Goal: Obtain resource: Obtain resource

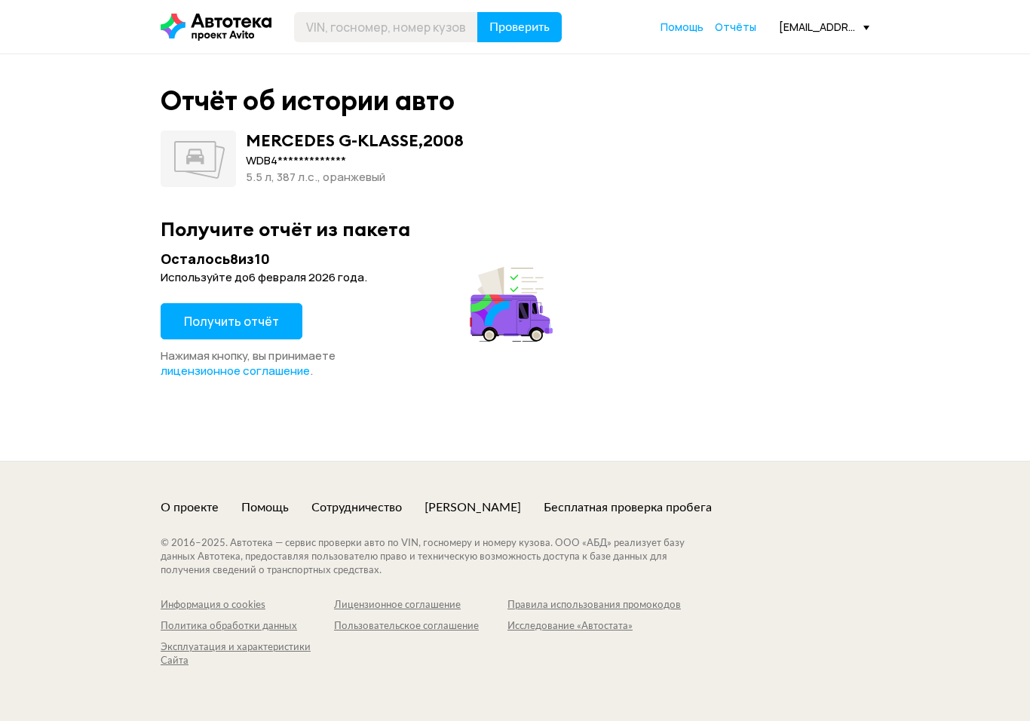
click at [271, 321] on span "Получить отчёт" at bounding box center [231, 321] width 95 height 17
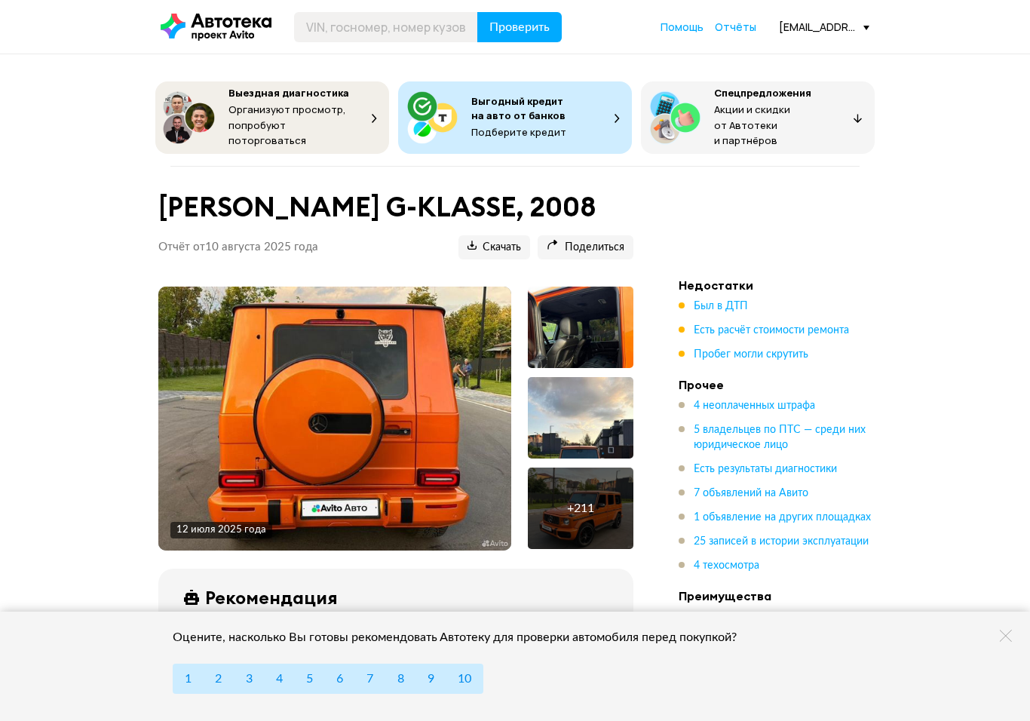
click at [400, 454] on img at bounding box center [334, 418] width 353 height 264
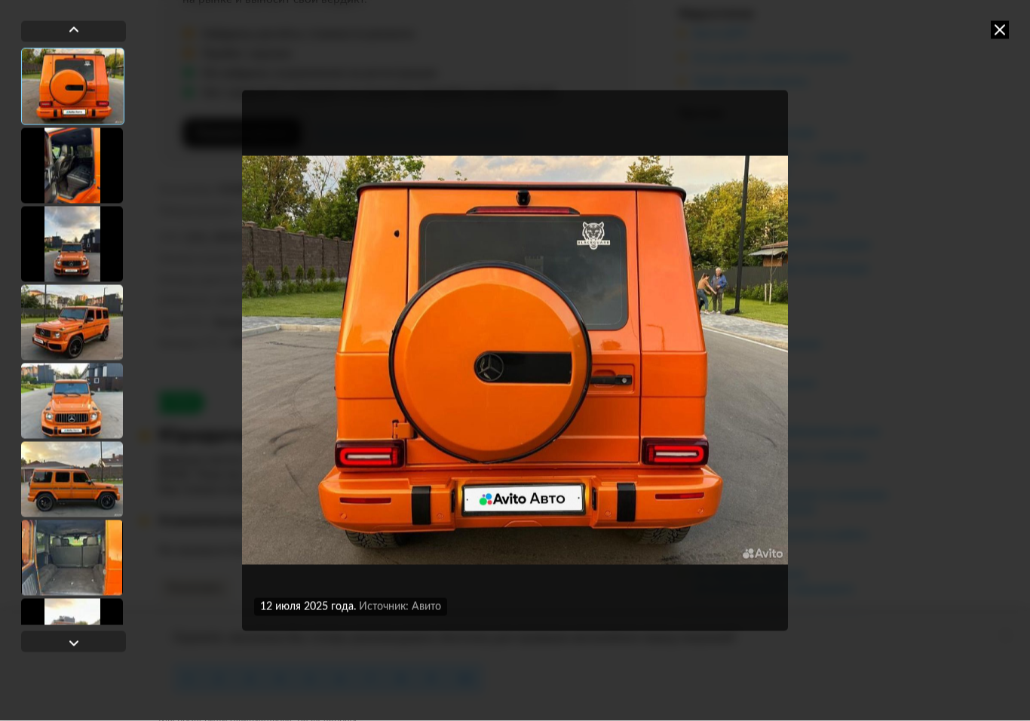
scroll to position [694, 0]
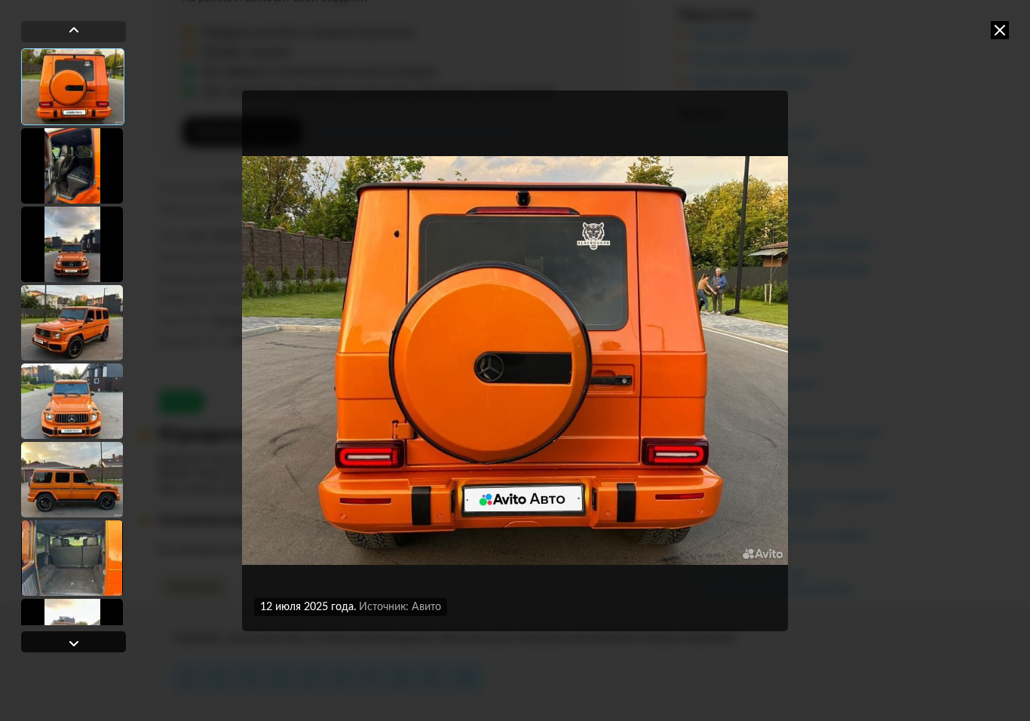
click at [70, 645] on div at bounding box center [74, 643] width 18 height 18
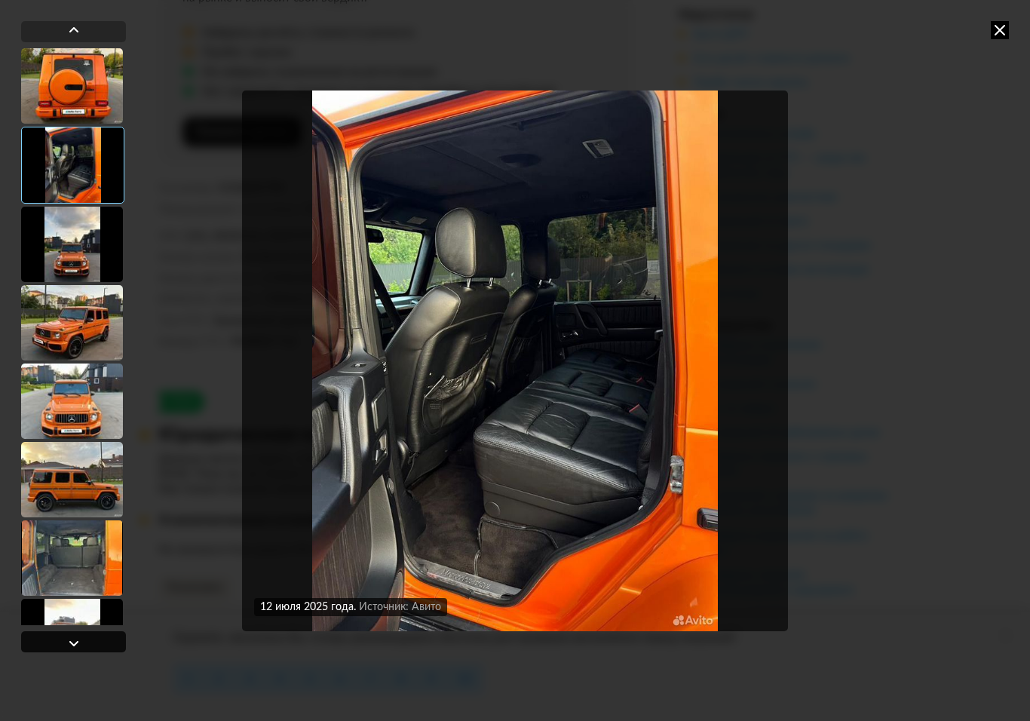
click at [84, 648] on div at bounding box center [73, 641] width 105 height 21
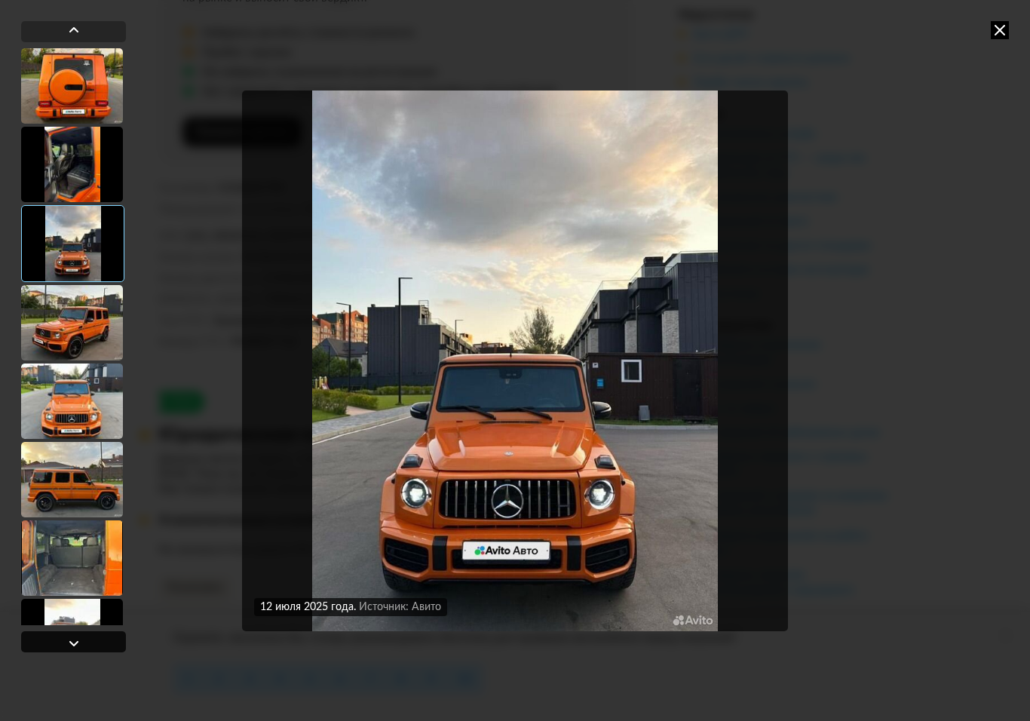
click at [84, 651] on div at bounding box center [73, 641] width 105 height 21
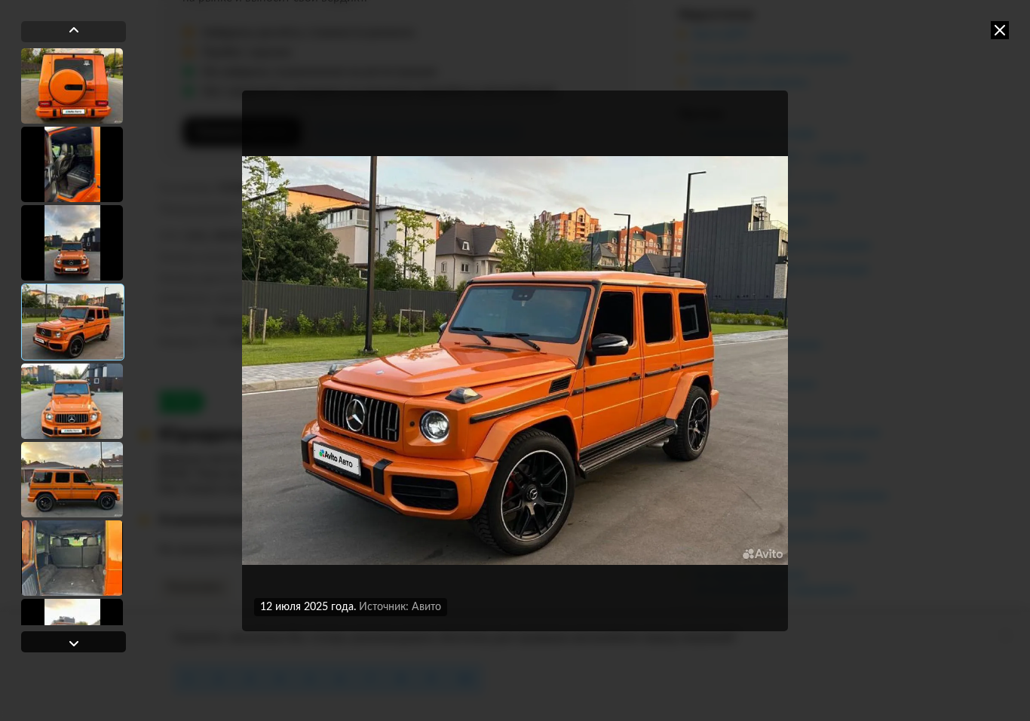
click at [85, 651] on div at bounding box center [73, 641] width 105 height 21
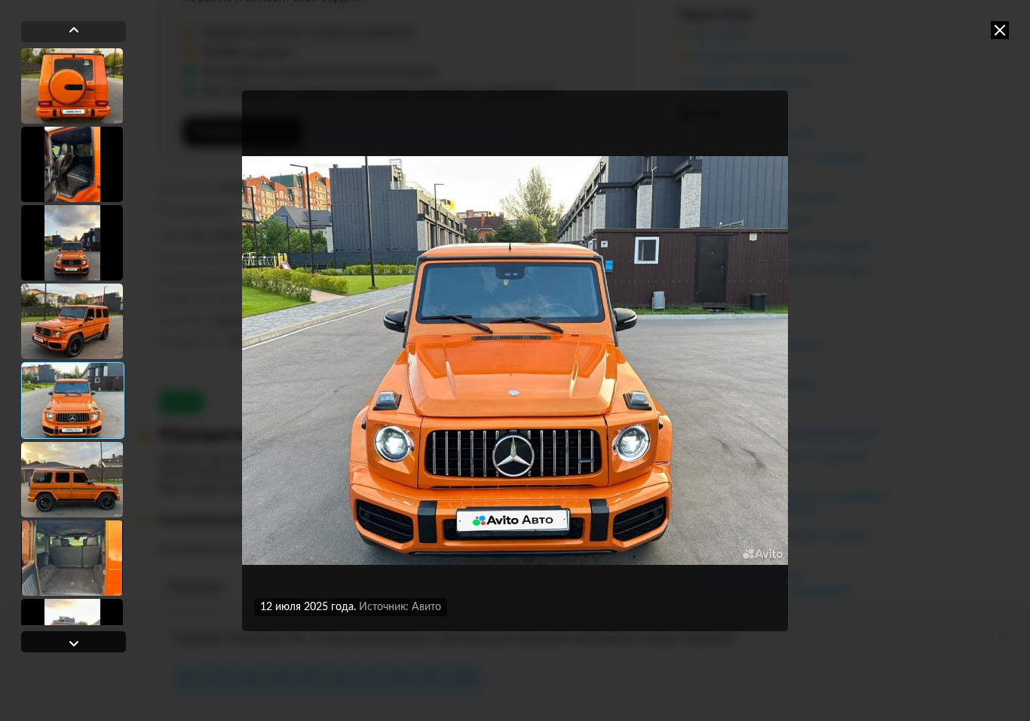
click at [87, 649] on div at bounding box center [73, 641] width 105 height 21
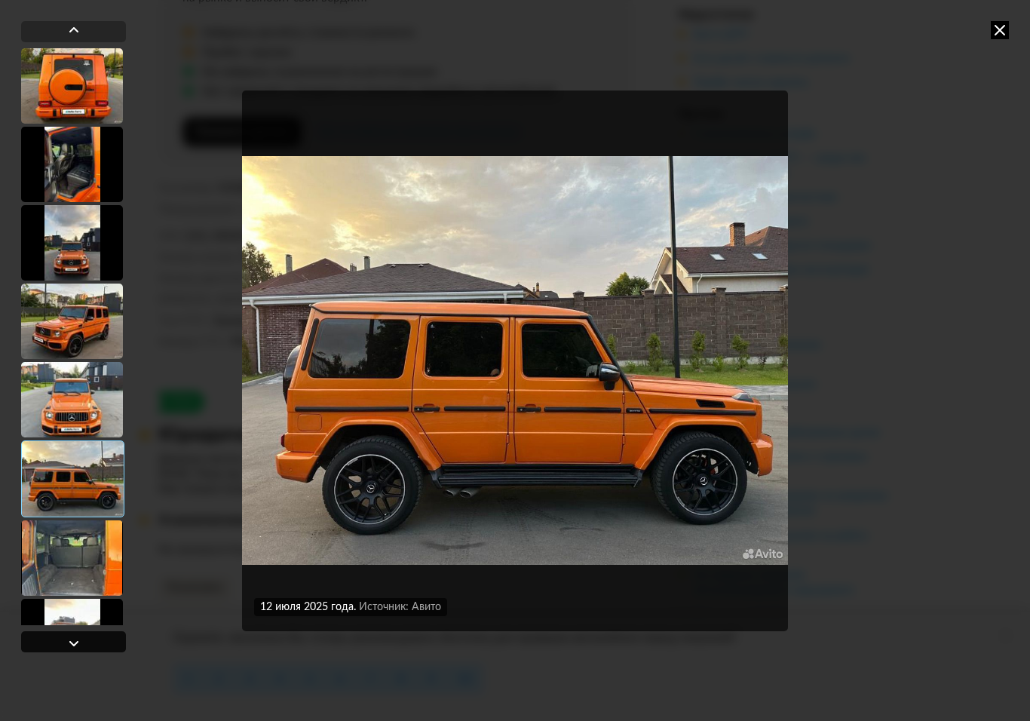
click at [88, 650] on div at bounding box center [73, 641] width 105 height 21
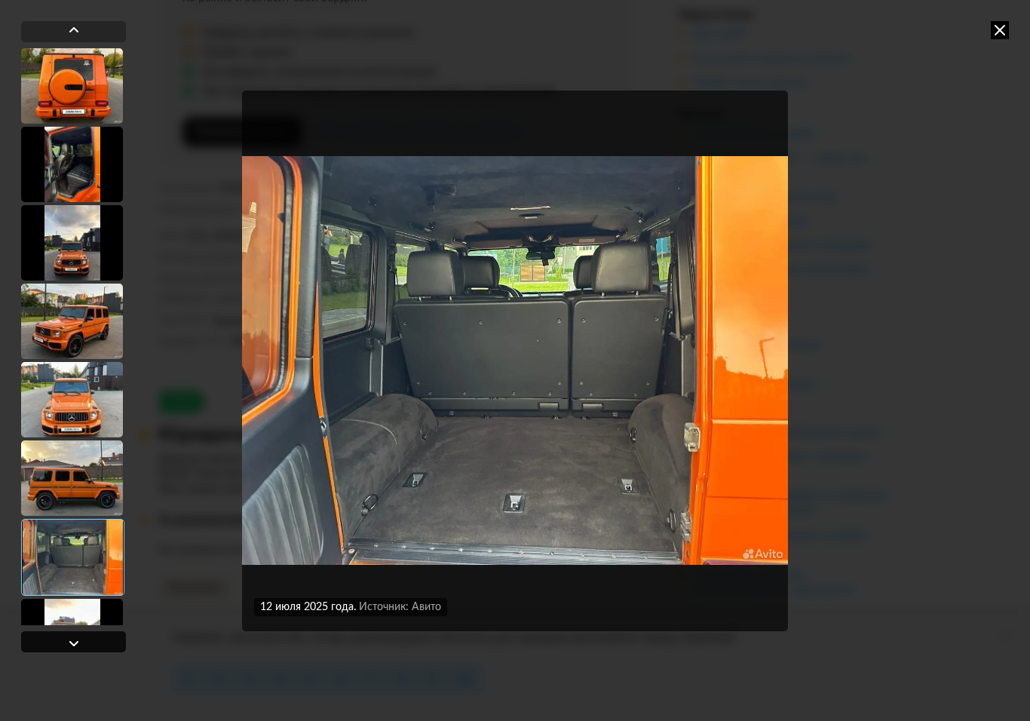
click at [89, 648] on div at bounding box center [73, 641] width 105 height 21
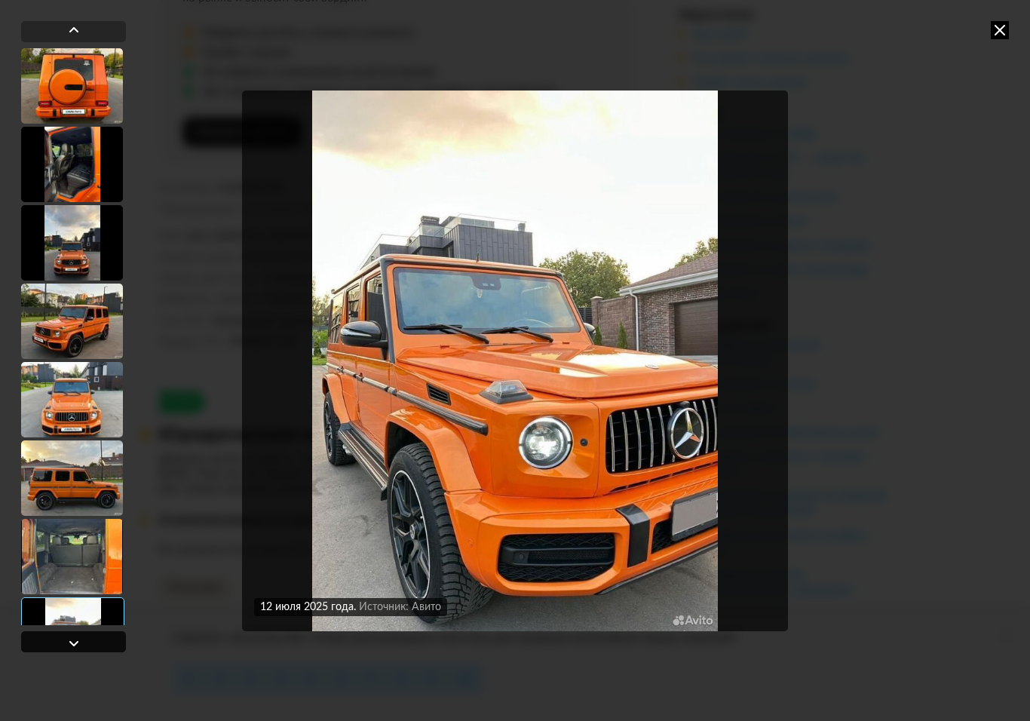
click at [90, 648] on div at bounding box center [73, 641] width 105 height 21
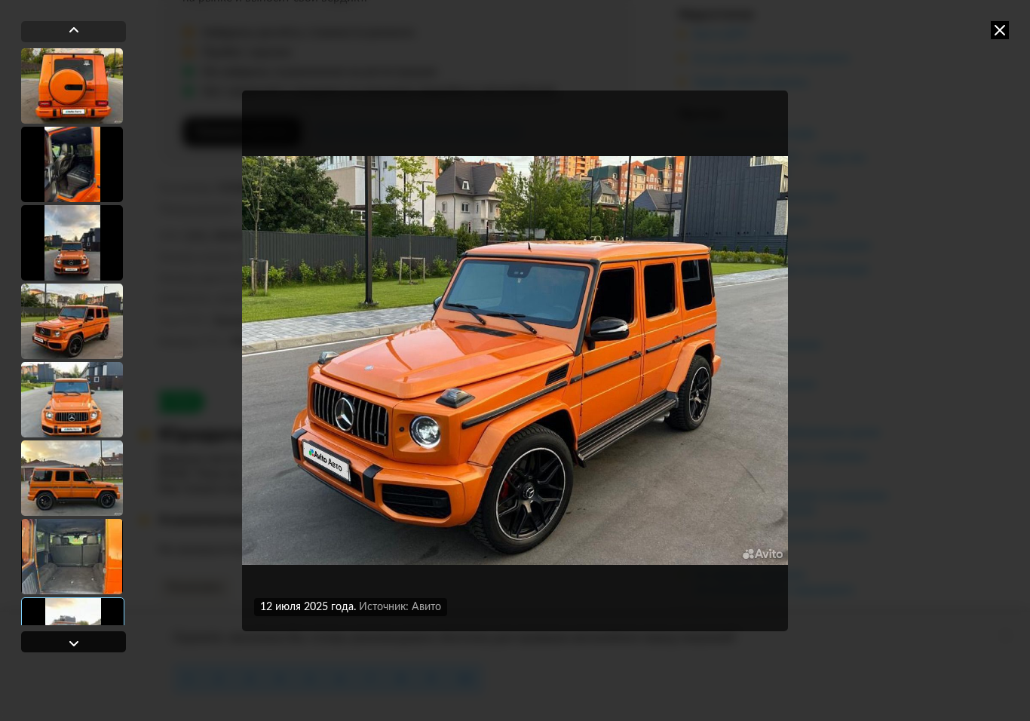
scroll to position [628, 0]
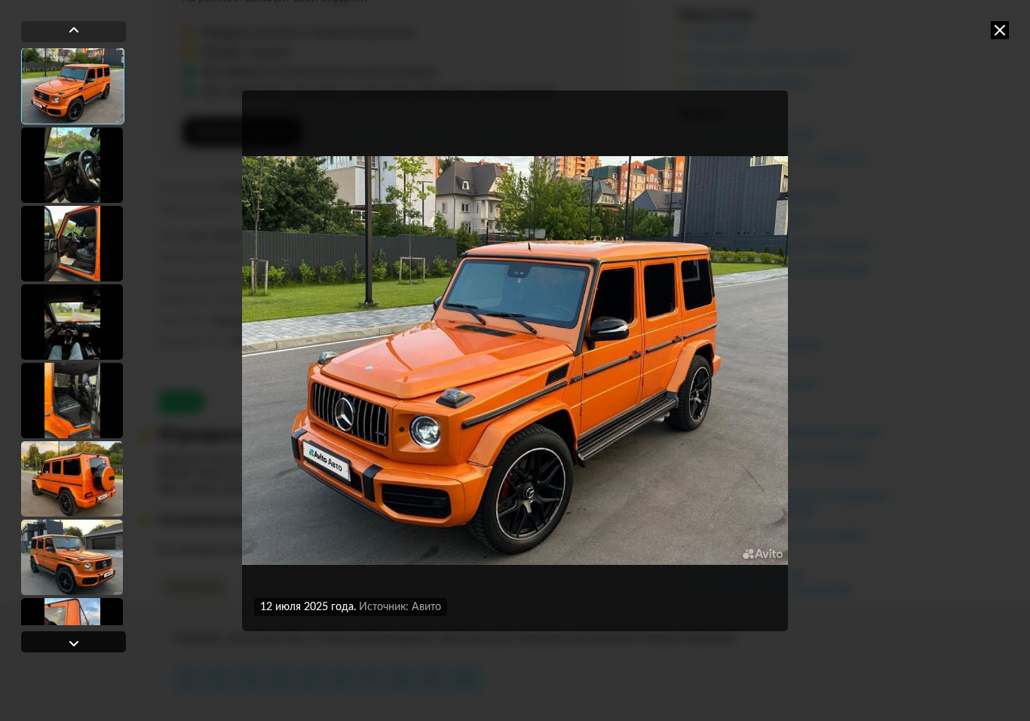
click at [91, 650] on div at bounding box center [73, 641] width 105 height 21
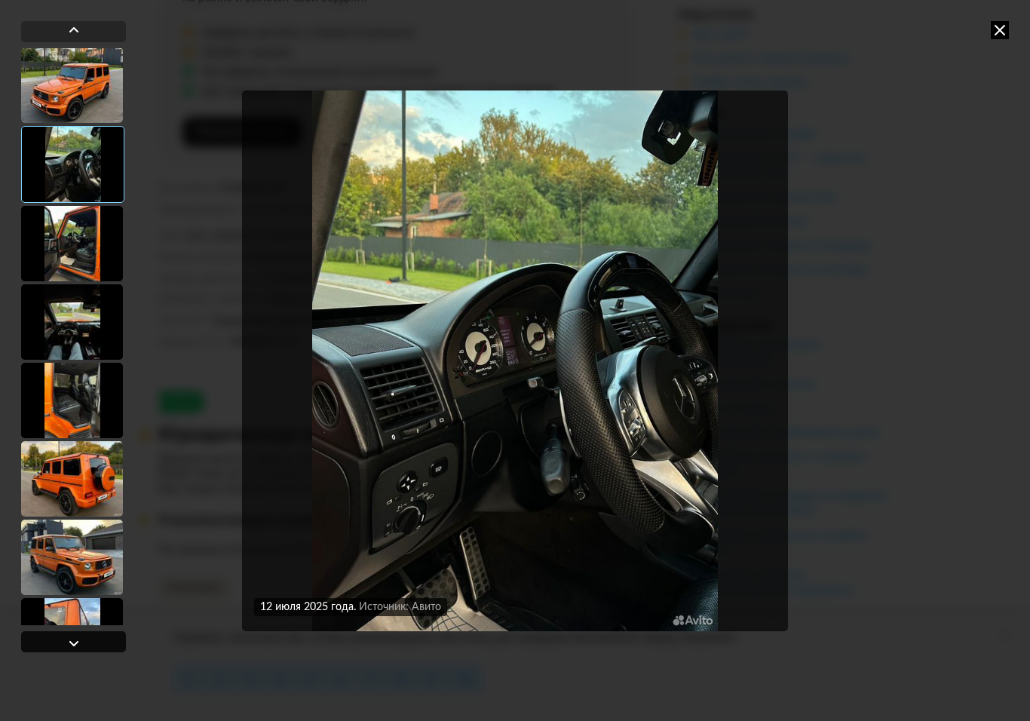
click at [92, 648] on div at bounding box center [73, 641] width 105 height 21
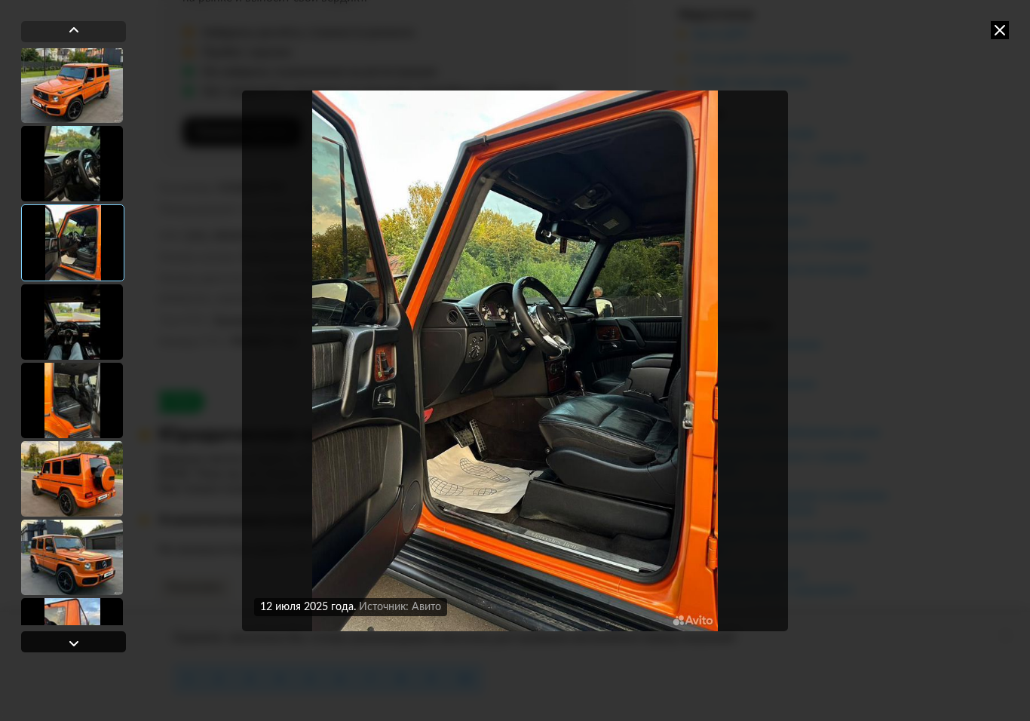
click at [93, 648] on div at bounding box center [73, 641] width 105 height 21
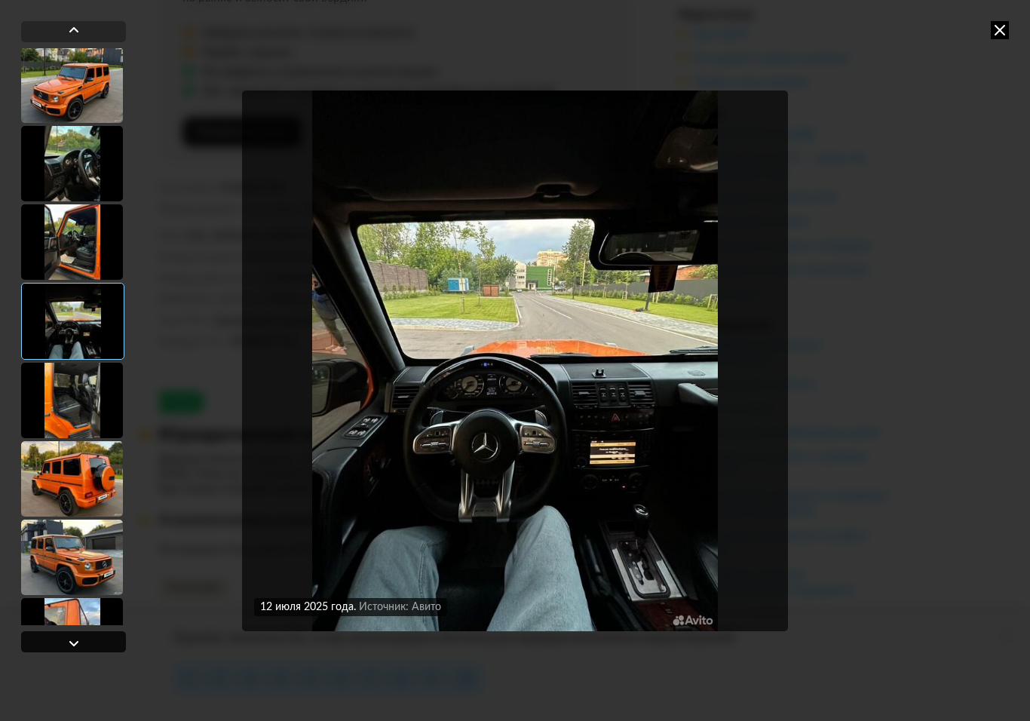
click at [93, 649] on div at bounding box center [73, 641] width 105 height 21
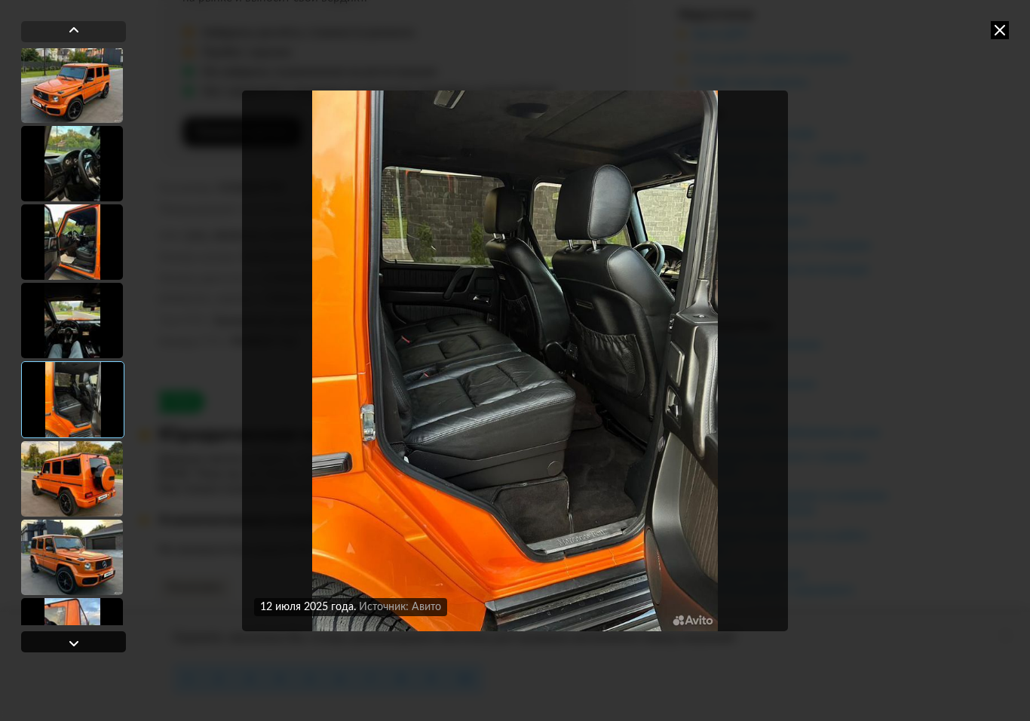
click at [93, 649] on div at bounding box center [73, 641] width 105 height 21
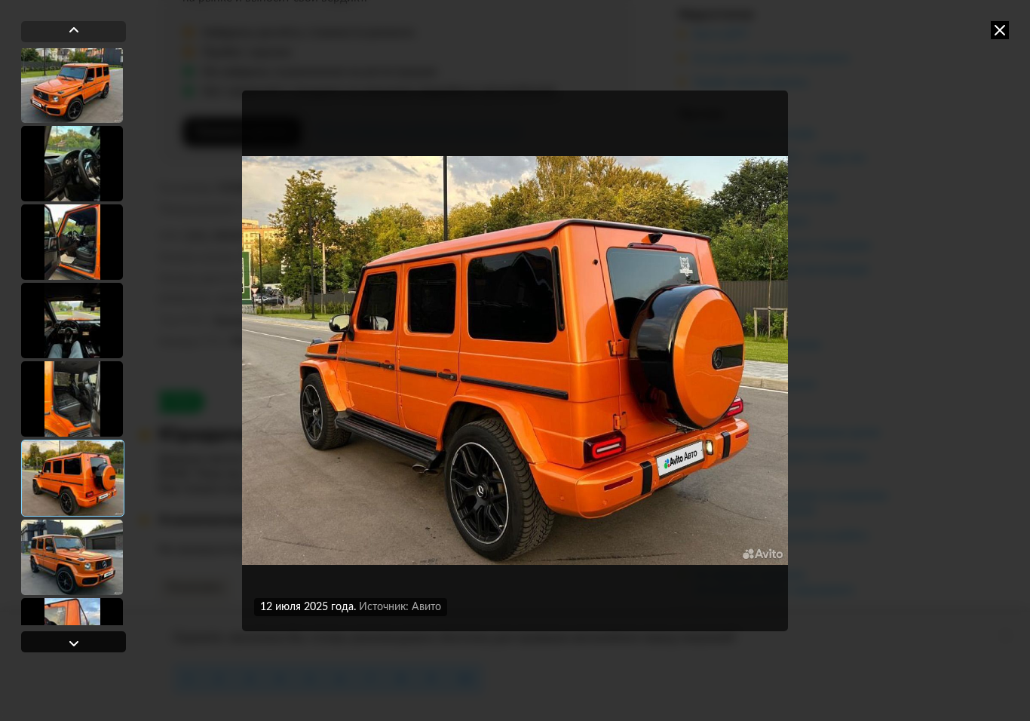
click at [95, 648] on div at bounding box center [73, 641] width 105 height 21
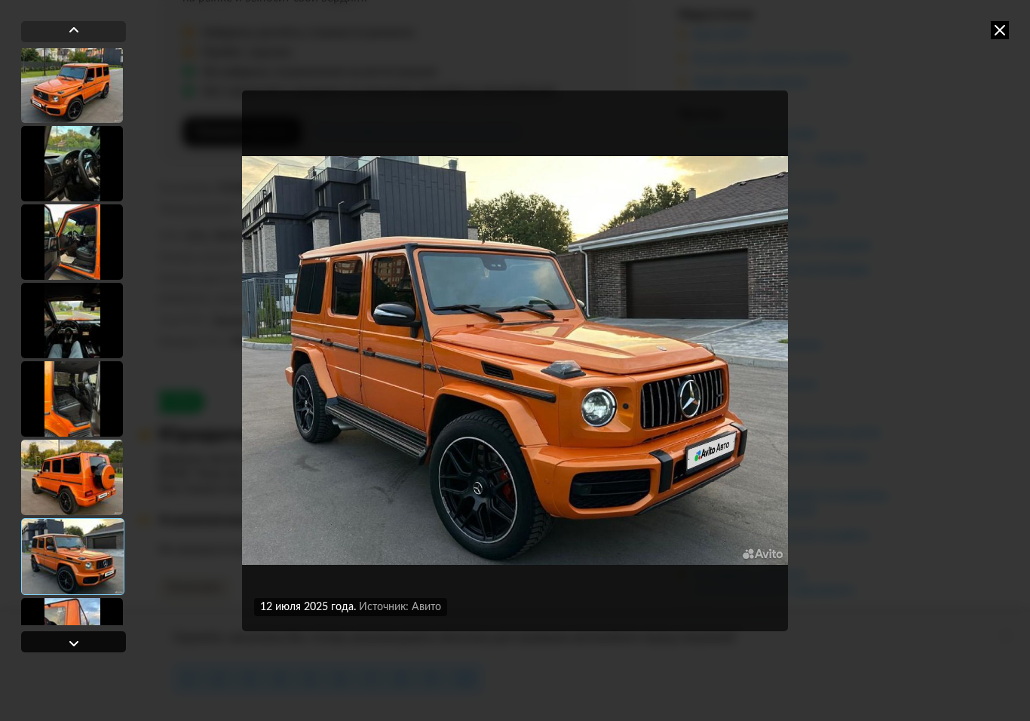
click at [94, 648] on div at bounding box center [73, 641] width 105 height 21
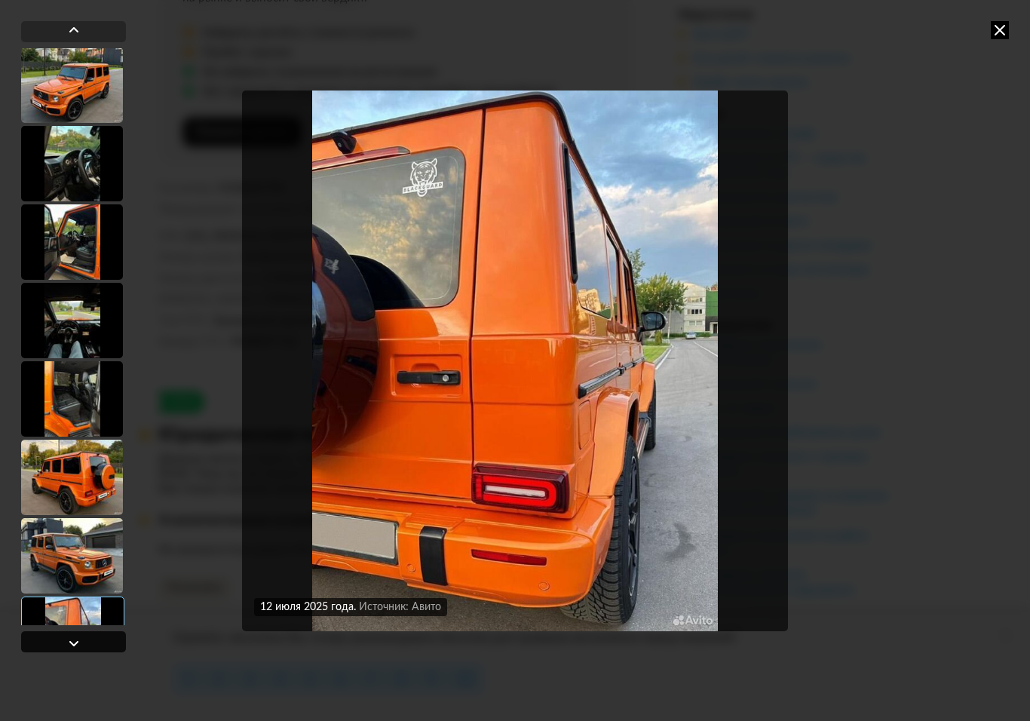
click at [94, 648] on div at bounding box center [73, 641] width 105 height 21
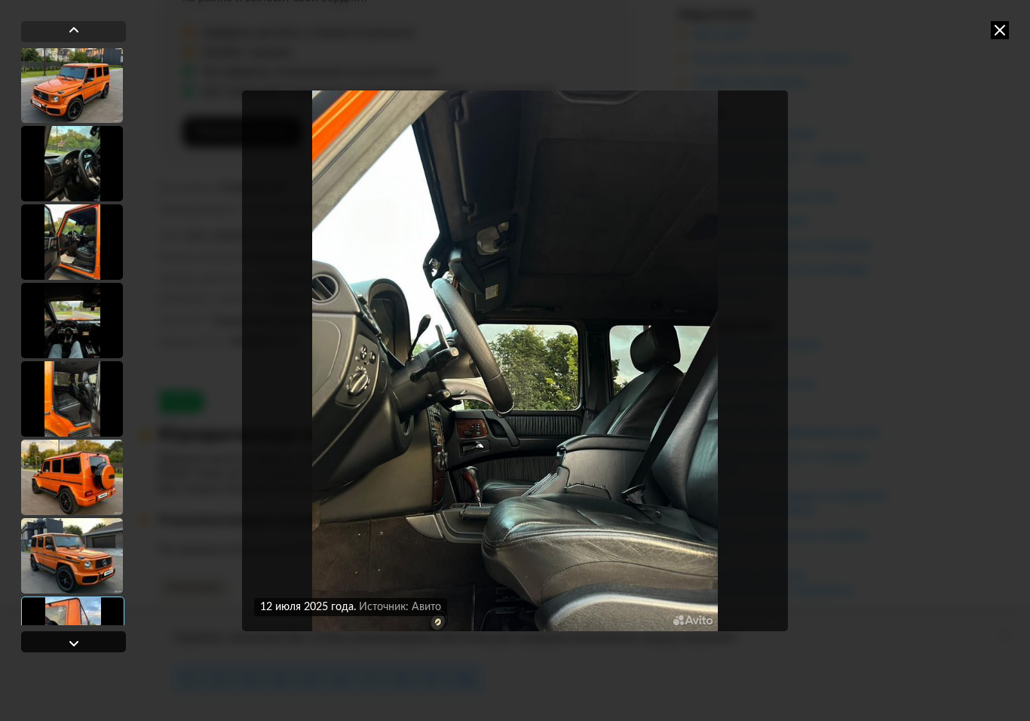
scroll to position [1231, 0]
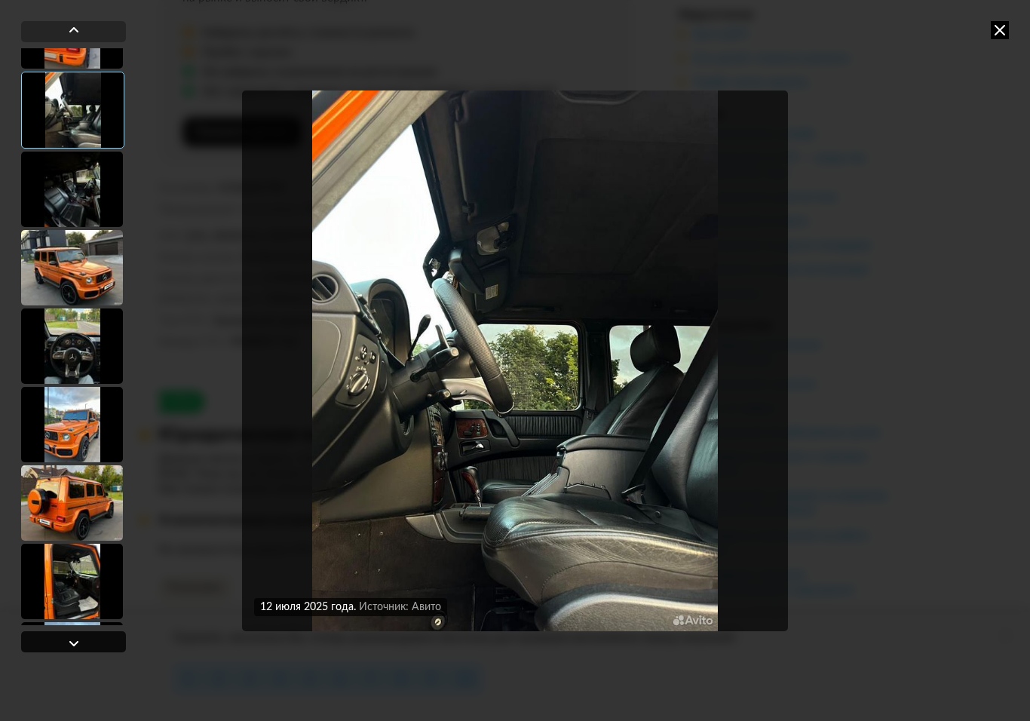
click at [95, 646] on div at bounding box center [73, 641] width 105 height 21
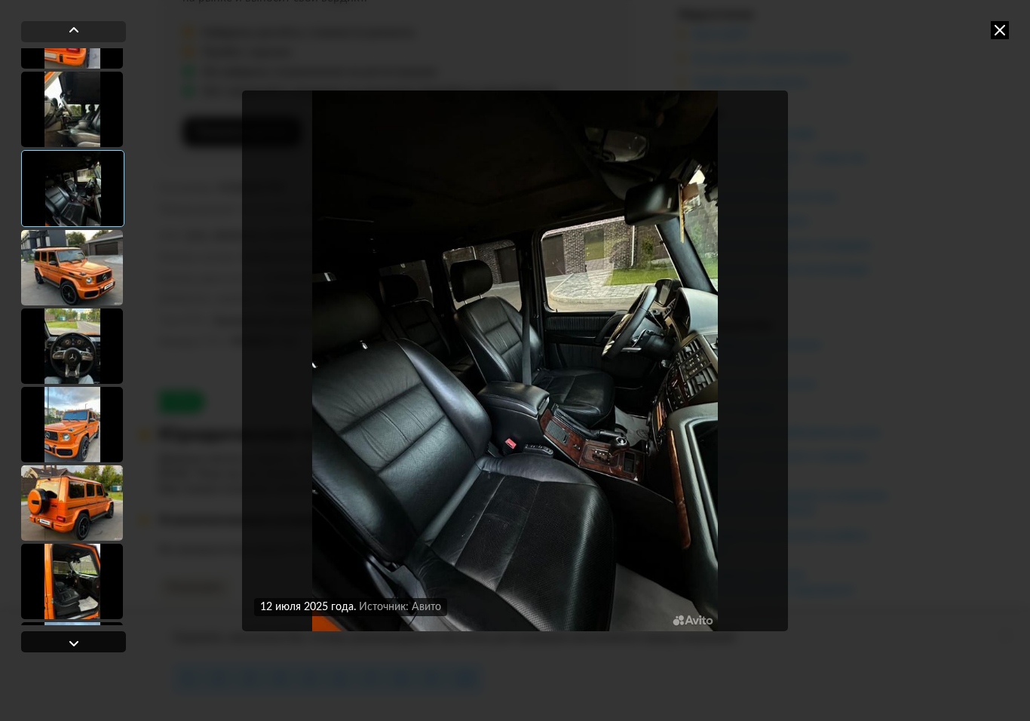
click at [96, 646] on div at bounding box center [73, 641] width 105 height 21
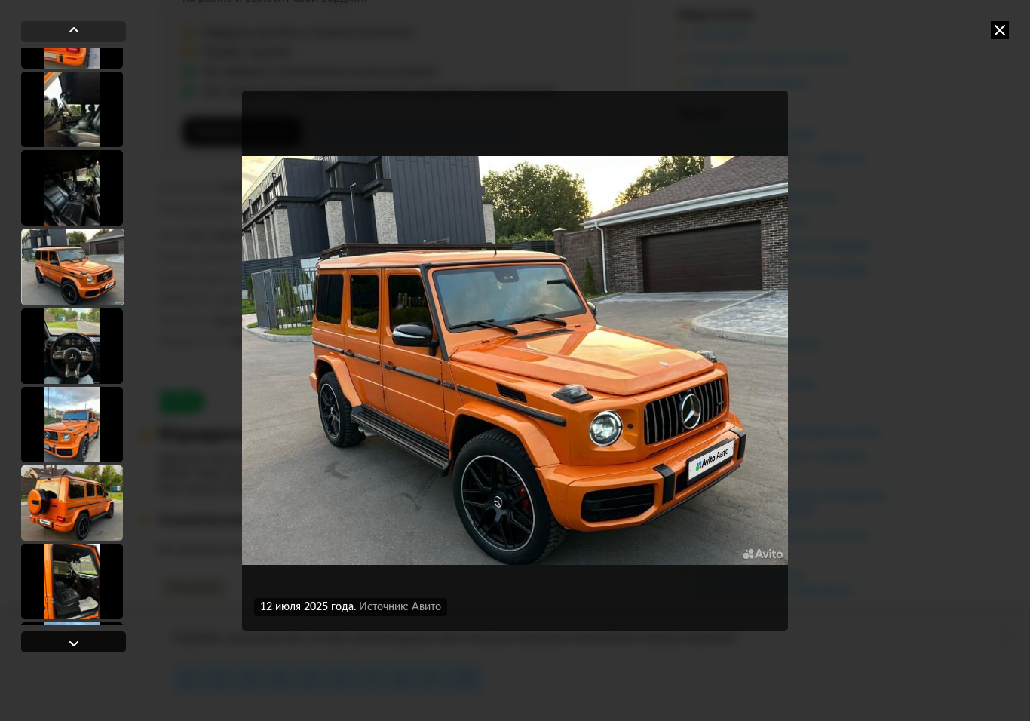
click at [95, 646] on div at bounding box center [73, 641] width 105 height 21
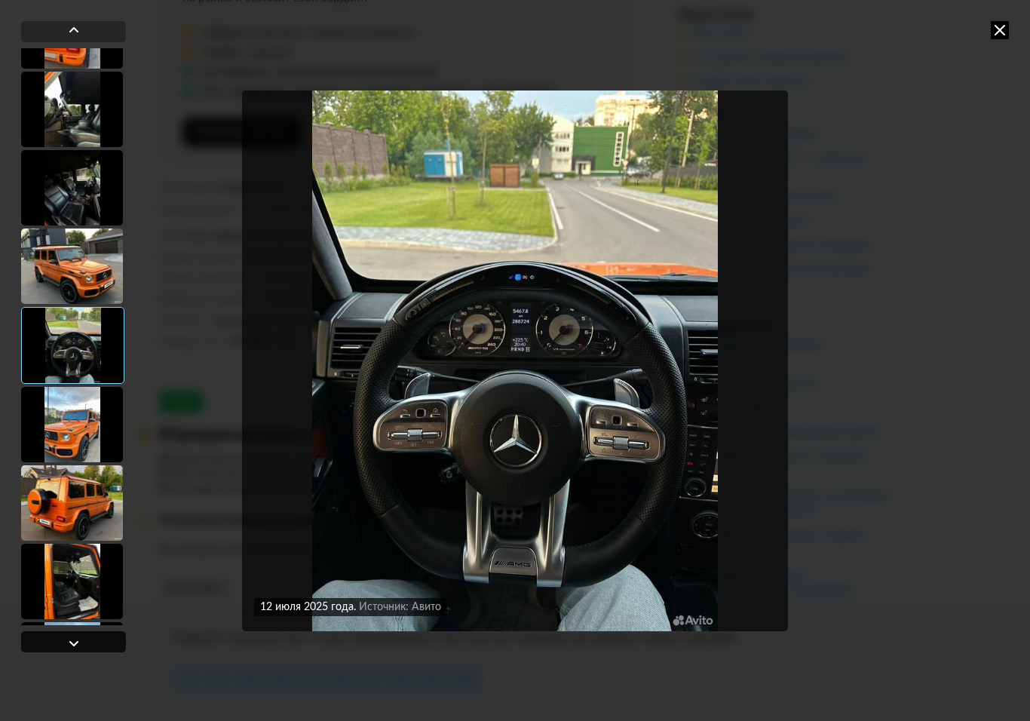
click at [95, 647] on div at bounding box center [73, 641] width 105 height 21
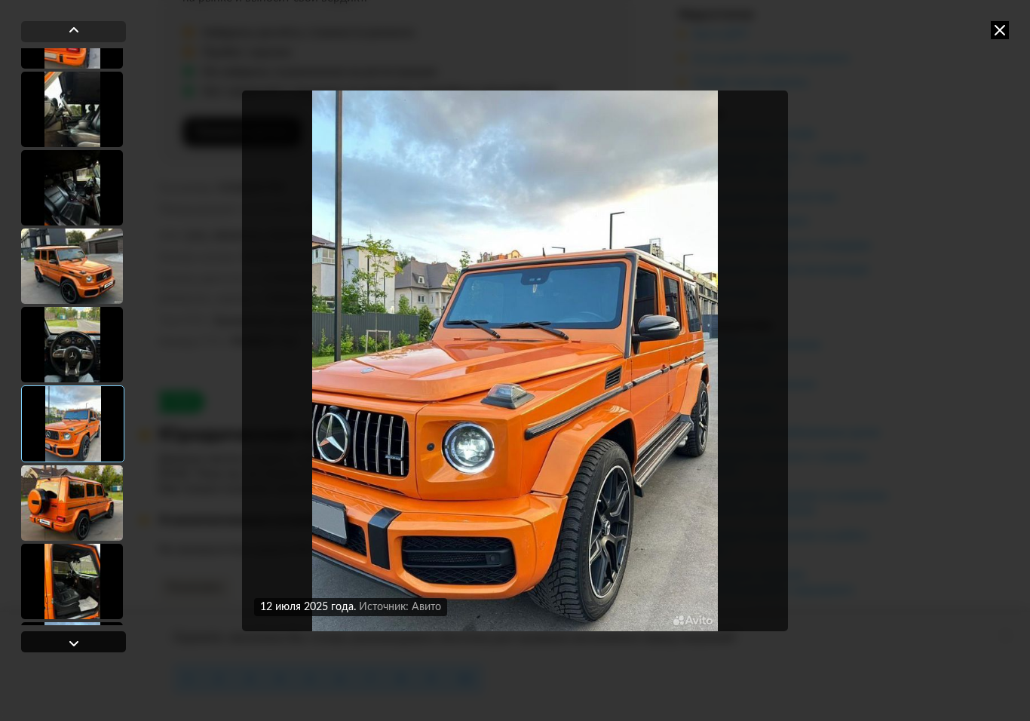
click at [96, 645] on div at bounding box center [73, 641] width 105 height 21
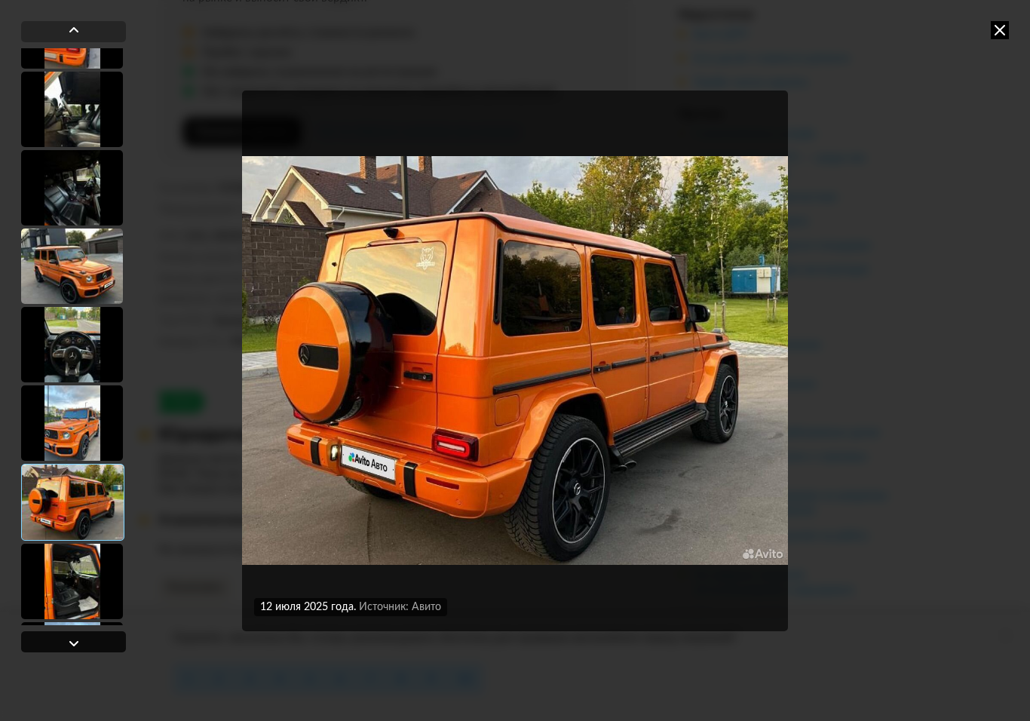
click at [96, 647] on div at bounding box center [73, 641] width 105 height 21
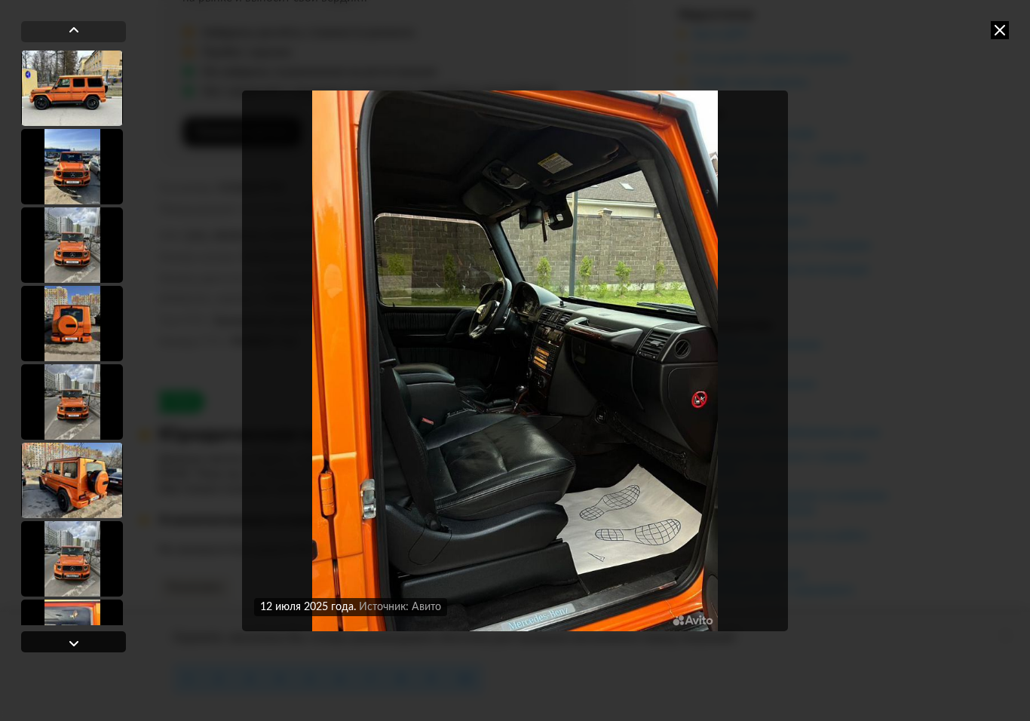
scroll to position [3684, 0]
click at [59, 468] on div at bounding box center [72, 479] width 102 height 75
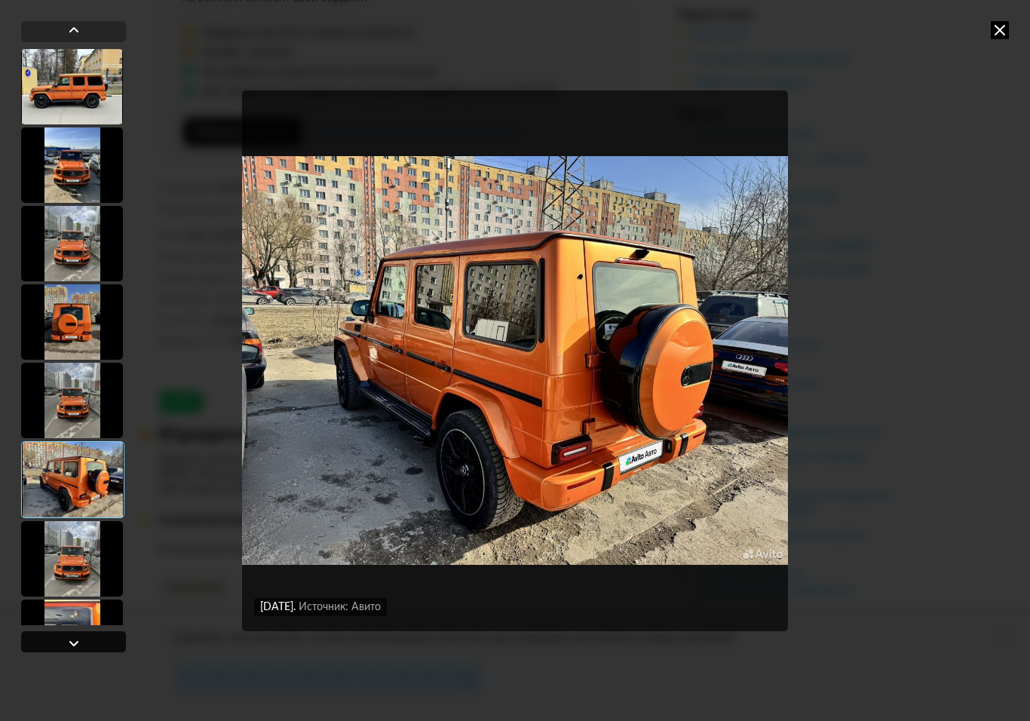
click at [81, 644] on div at bounding box center [74, 643] width 18 height 18
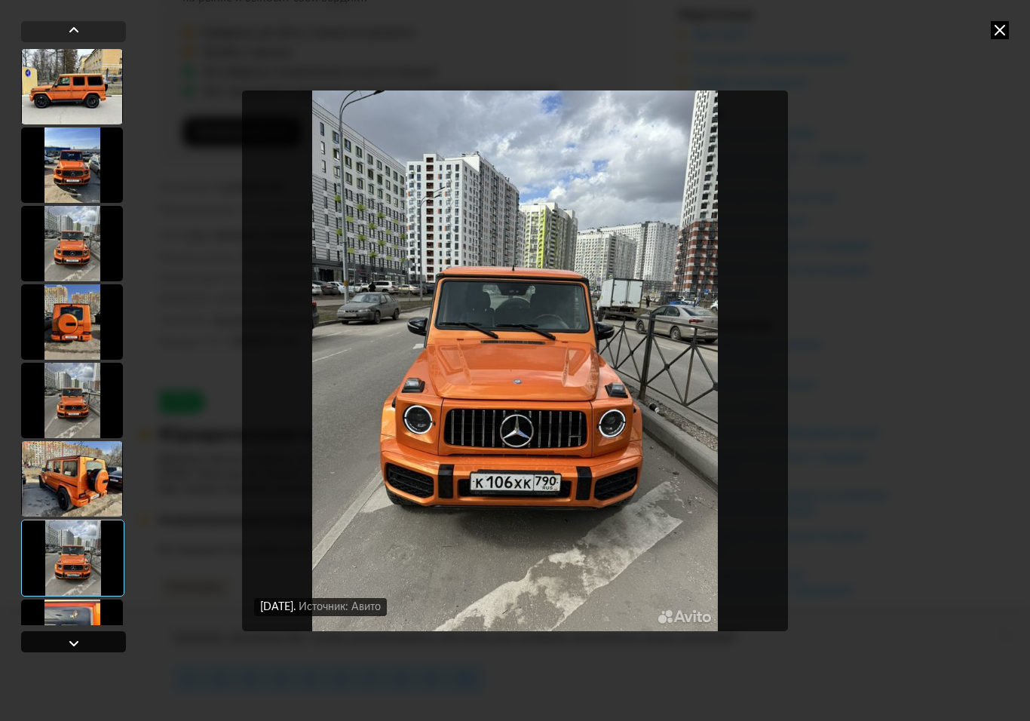
click at [81, 646] on div at bounding box center [74, 643] width 18 height 18
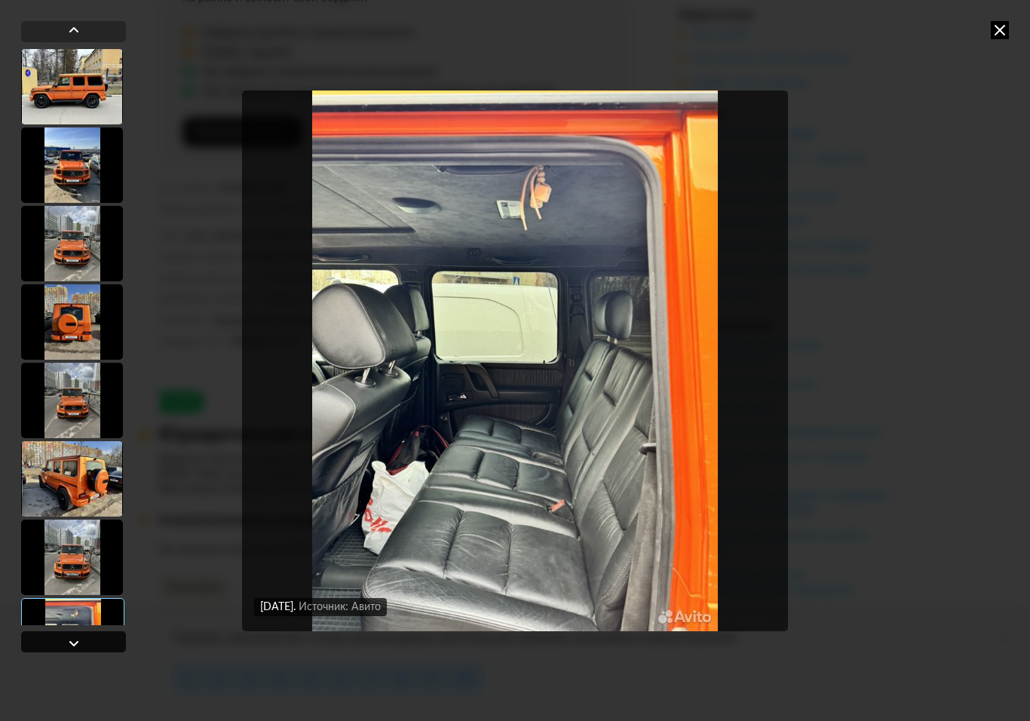
click at [81, 645] on div at bounding box center [74, 643] width 18 height 18
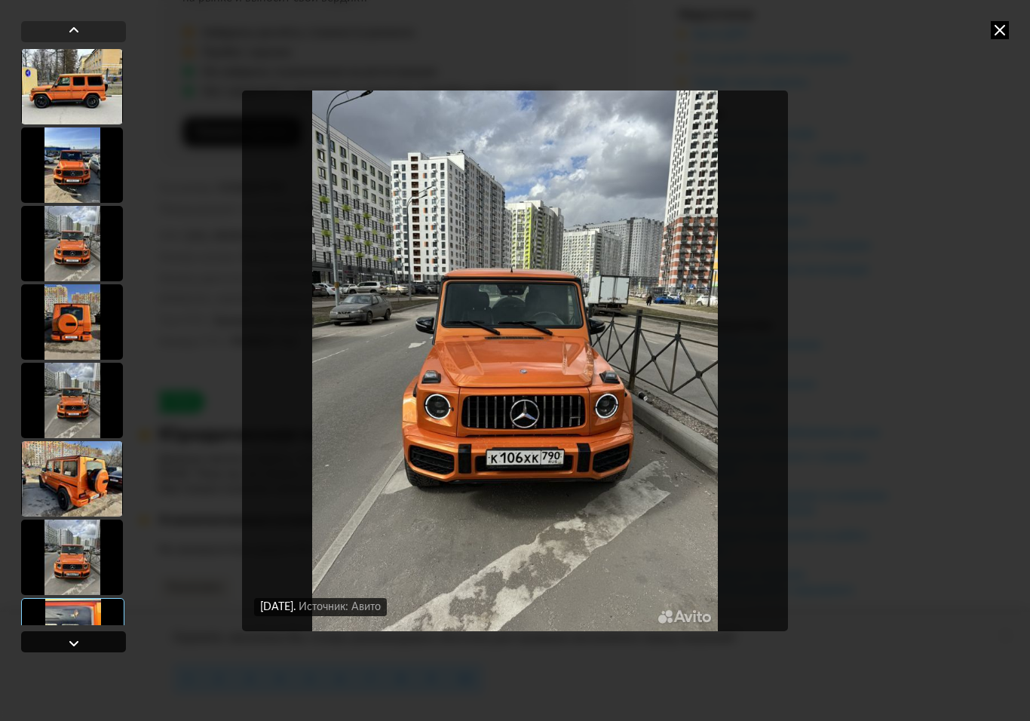
scroll to position [4171, 0]
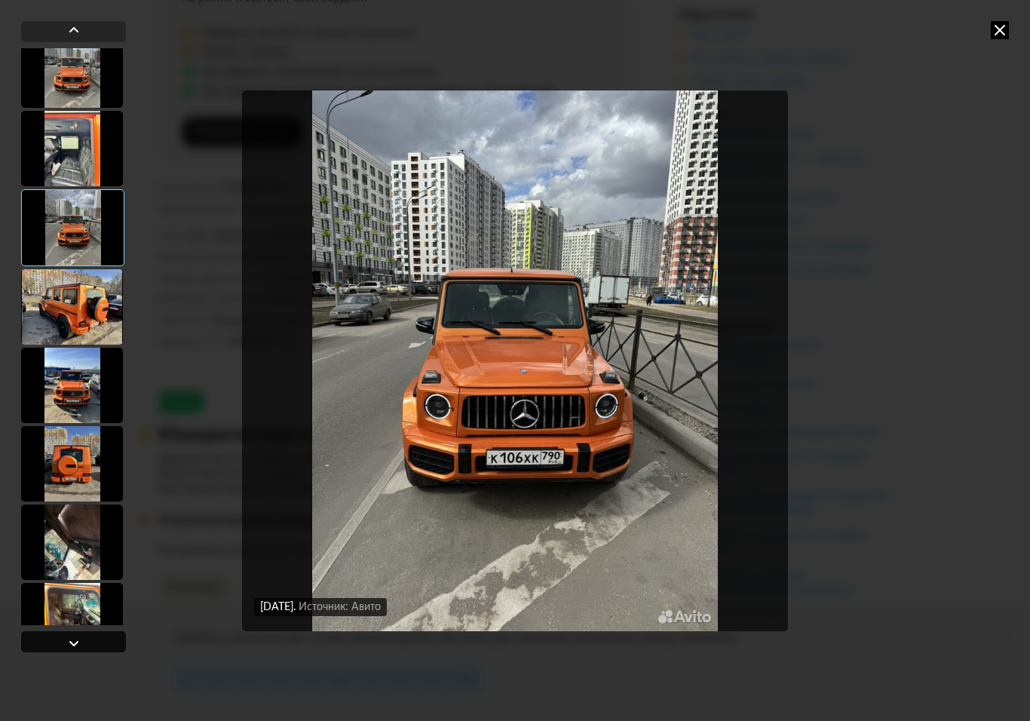
click at [84, 645] on div at bounding box center [73, 641] width 105 height 21
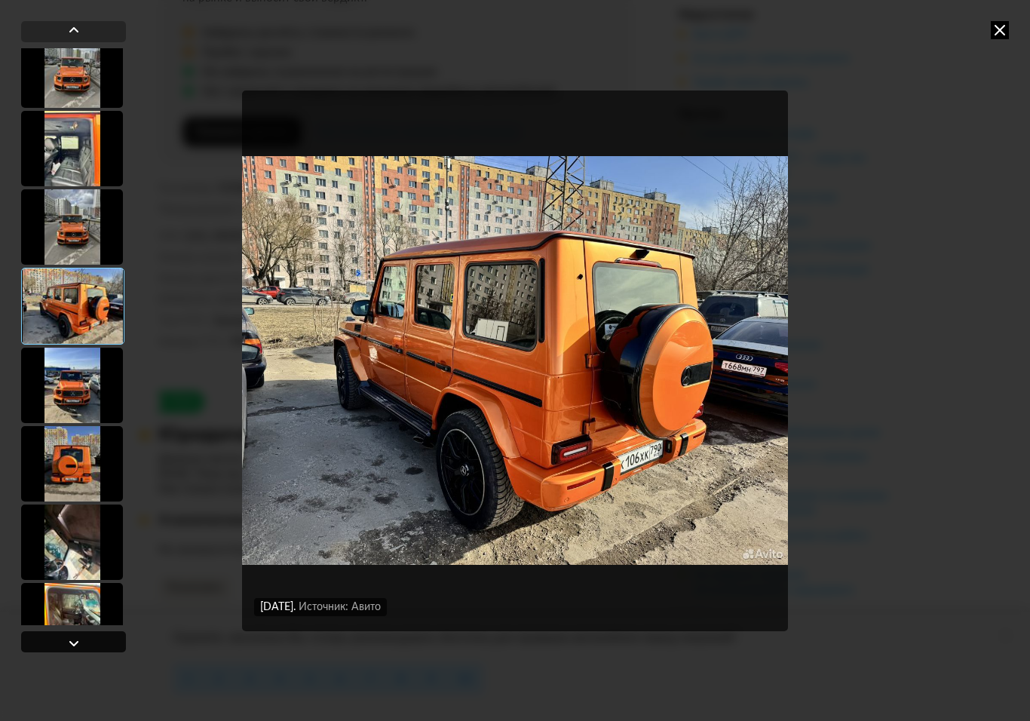
click at [84, 645] on div at bounding box center [73, 641] width 105 height 21
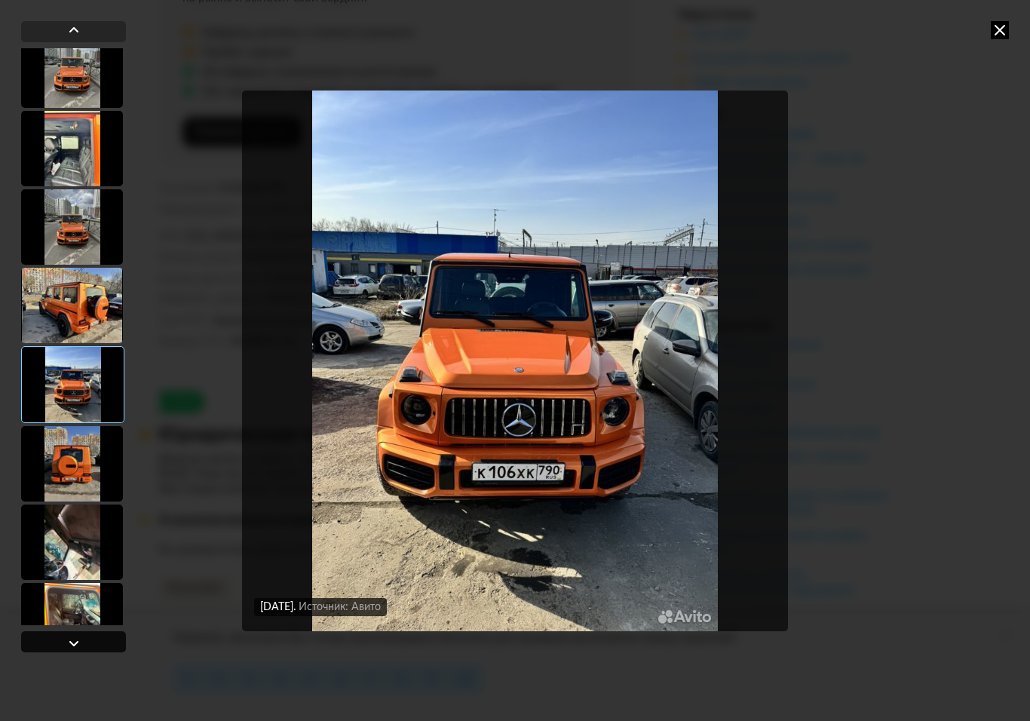
click at [84, 644] on div at bounding box center [73, 641] width 105 height 21
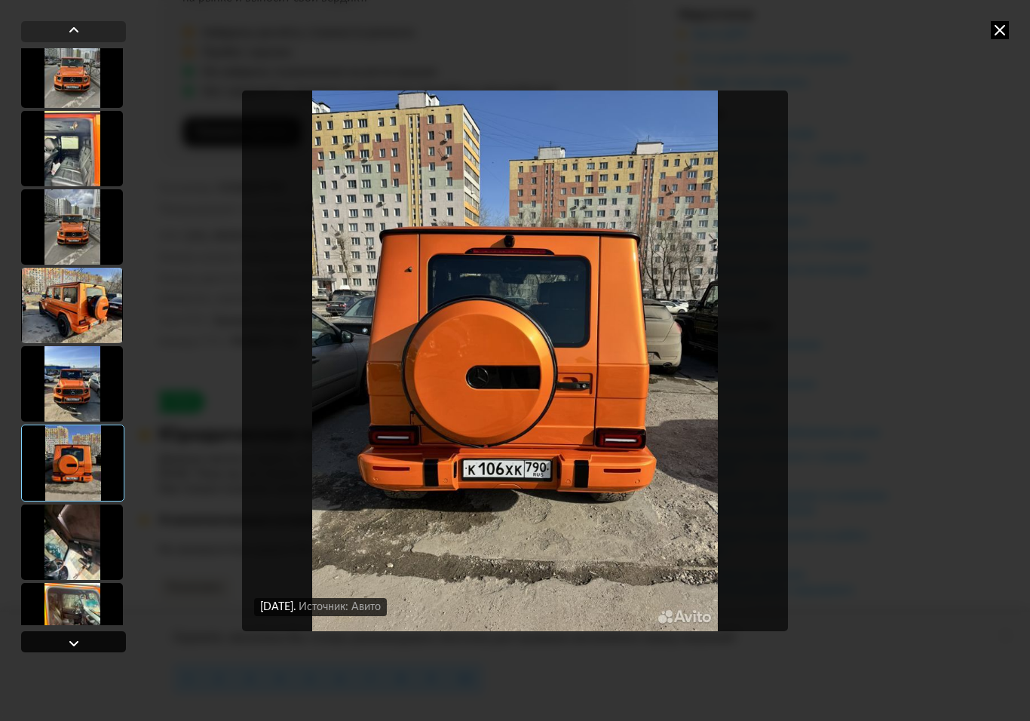
click at [85, 643] on div at bounding box center [73, 641] width 105 height 21
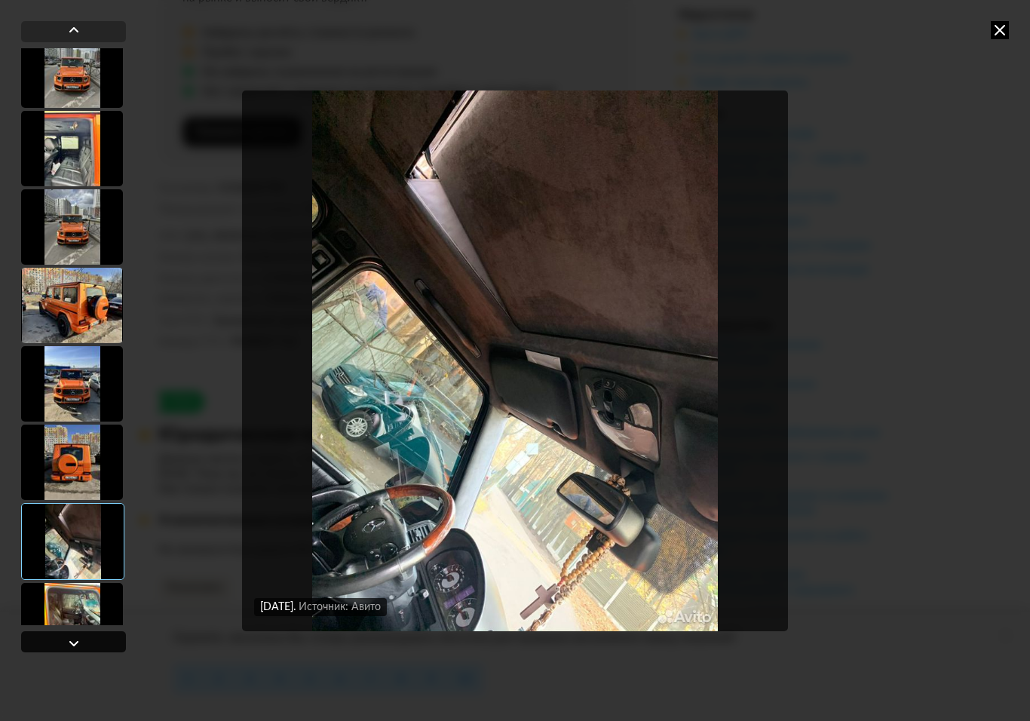
click at [86, 643] on div at bounding box center [73, 641] width 105 height 21
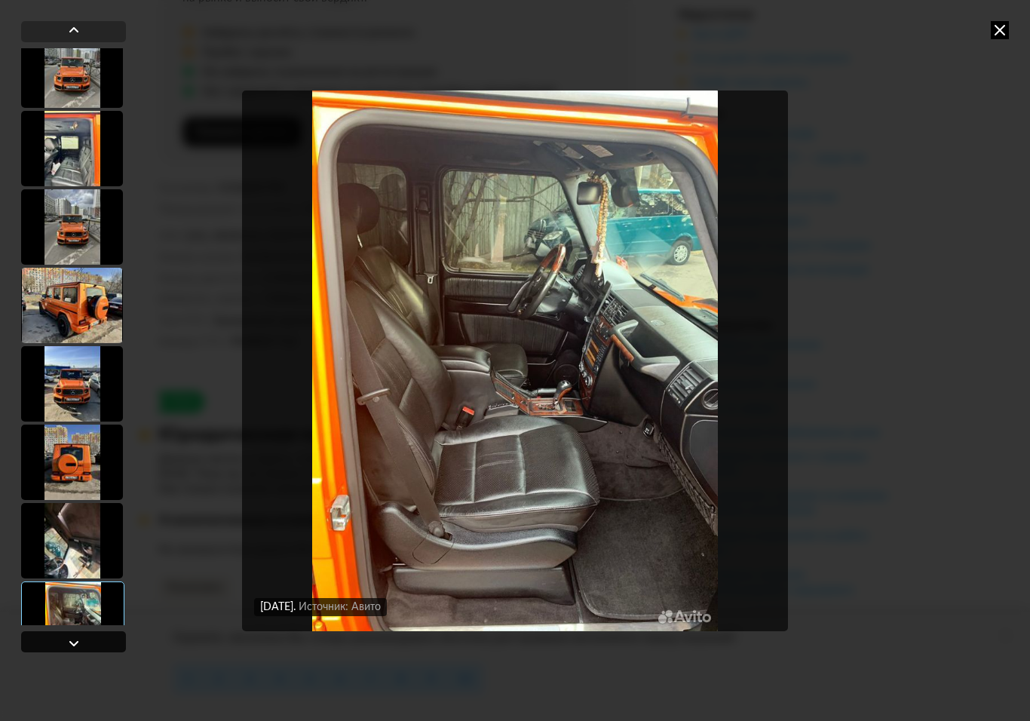
click at [88, 643] on div at bounding box center [73, 641] width 105 height 21
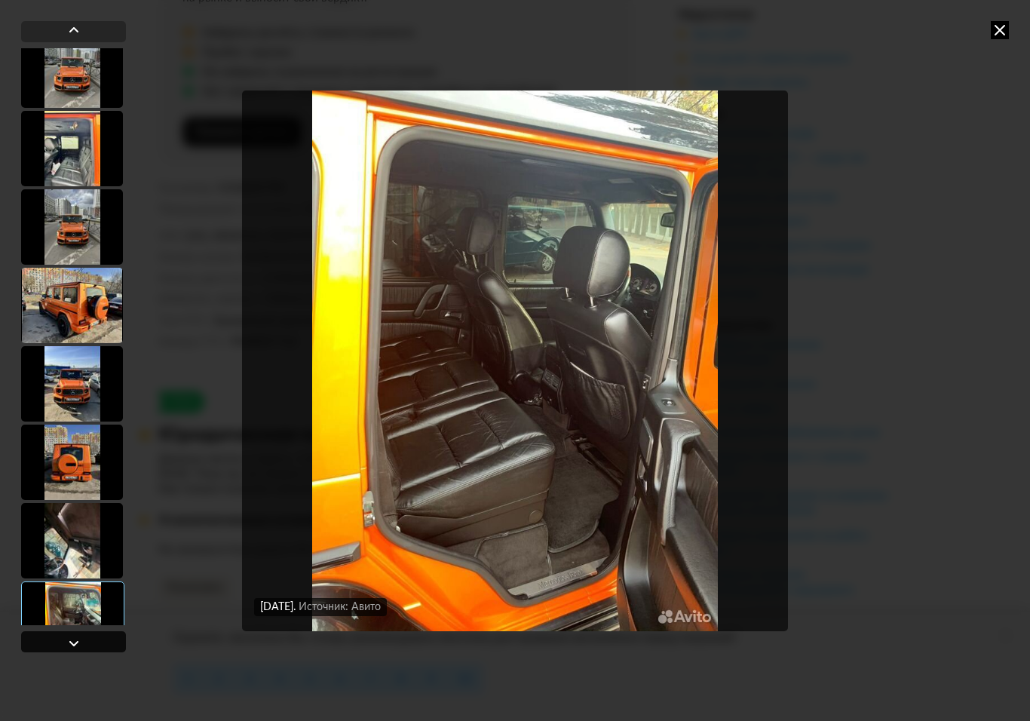
scroll to position [4623, 0]
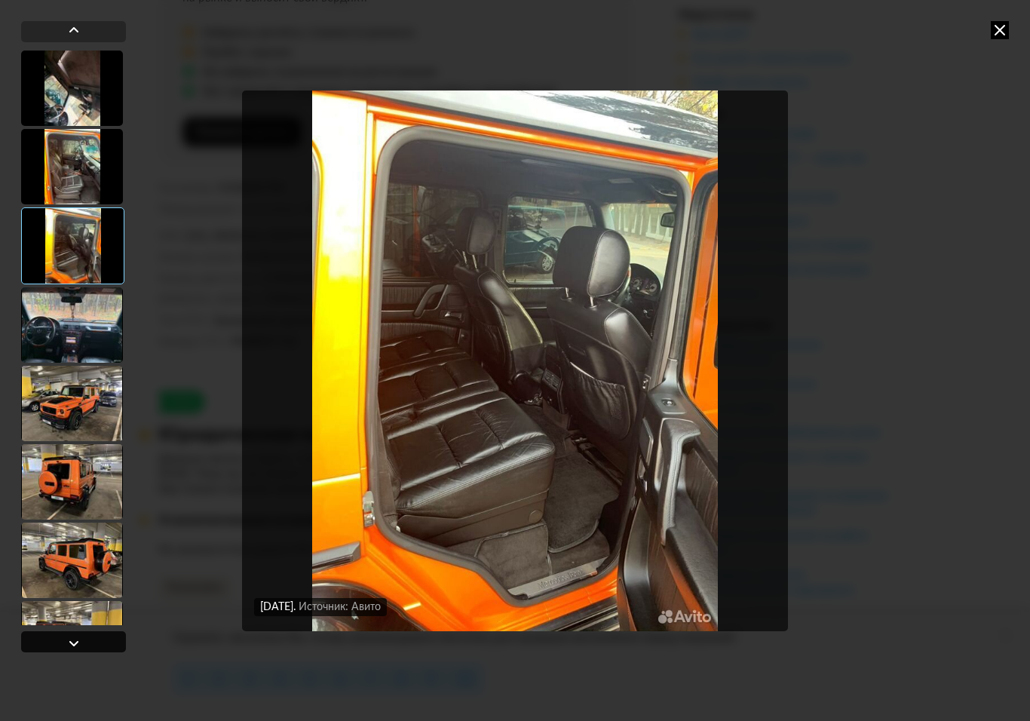
click at [90, 644] on div at bounding box center [73, 641] width 105 height 21
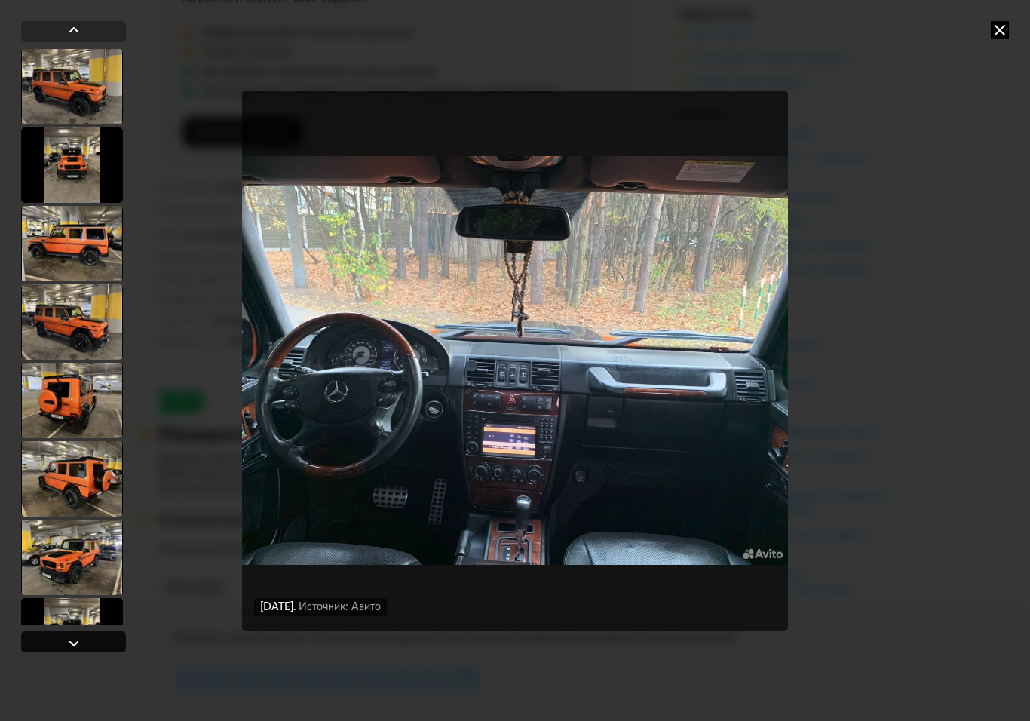
scroll to position [5478, 0]
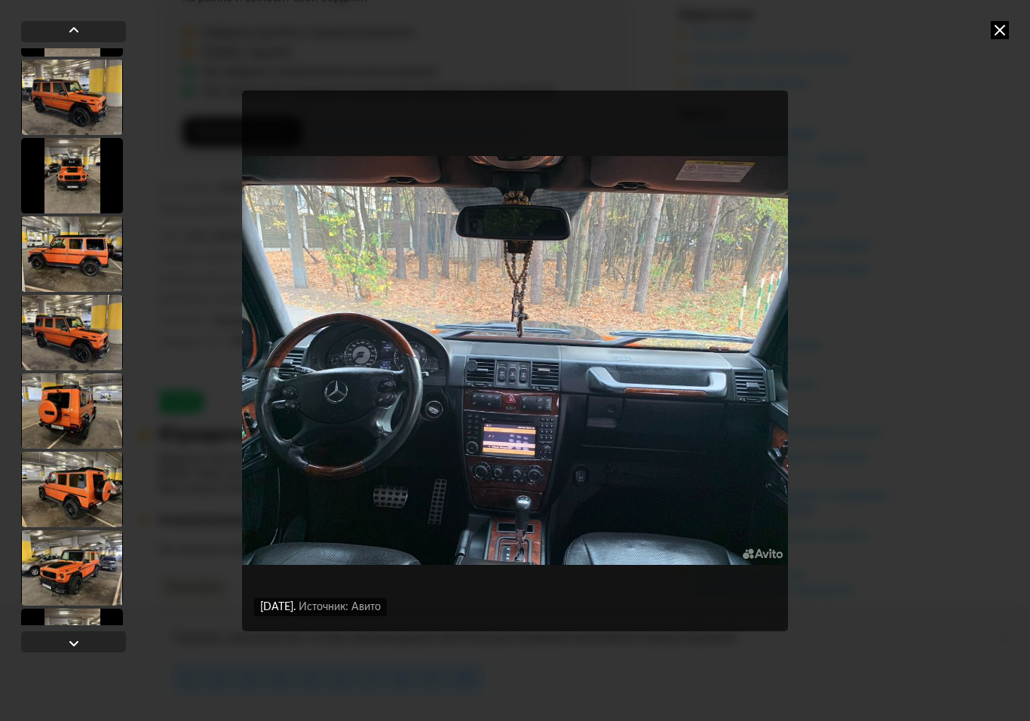
click at [52, 326] on div at bounding box center [72, 332] width 102 height 75
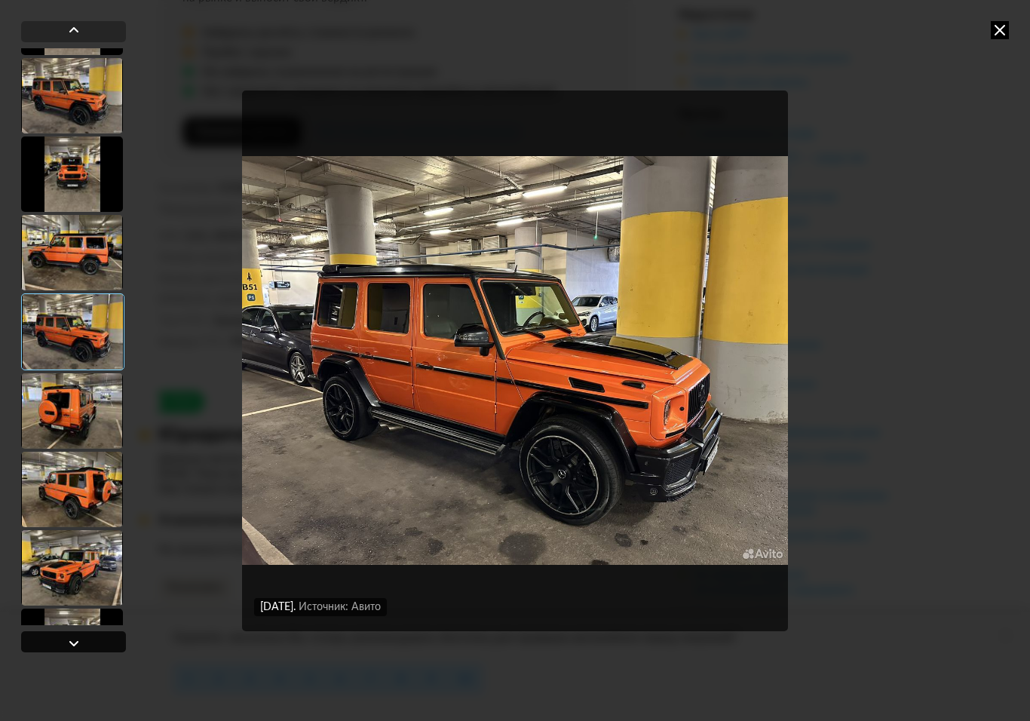
click at [71, 646] on div at bounding box center [74, 643] width 18 height 18
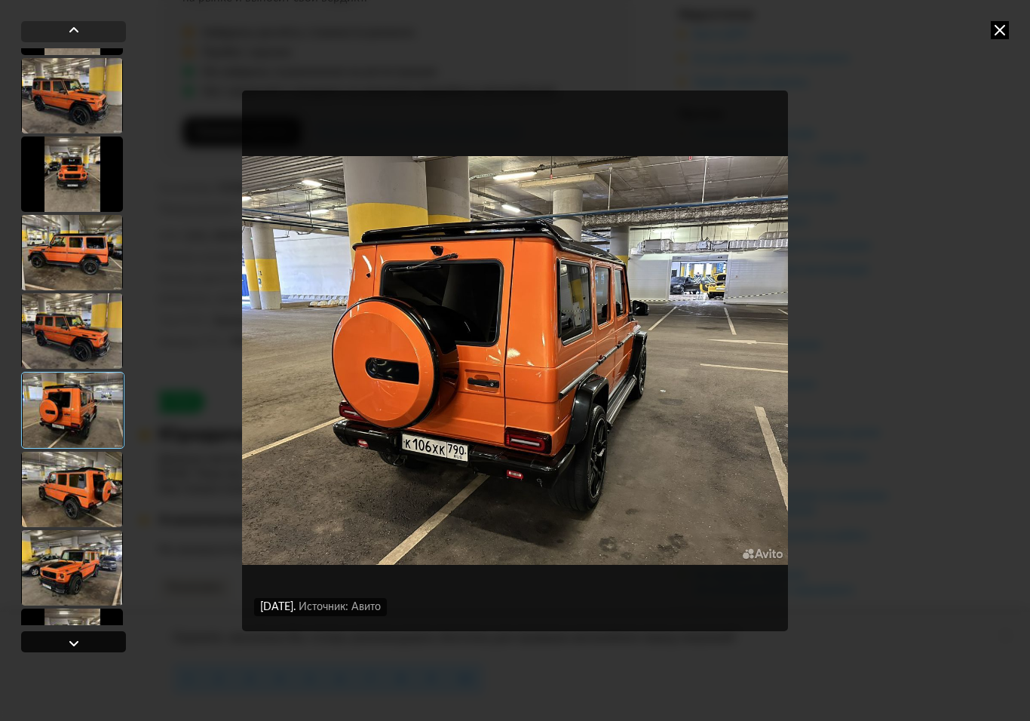
click at [70, 648] on div at bounding box center [74, 643] width 18 height 18
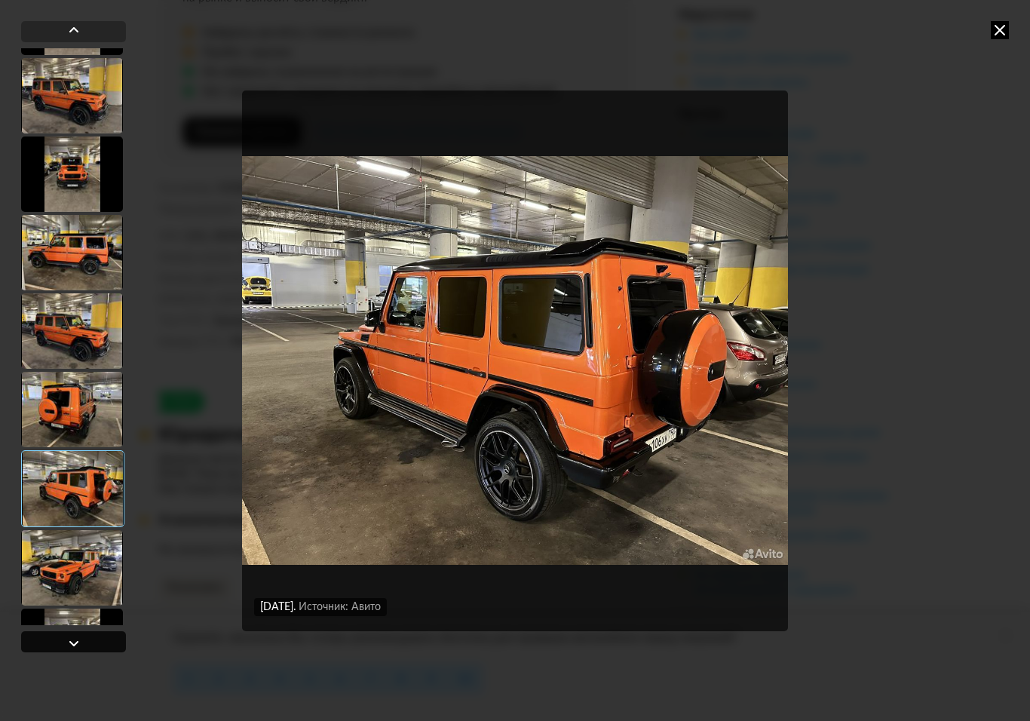
click at [70, 647] on div at bounding box center [74, 643] width 18 height 18
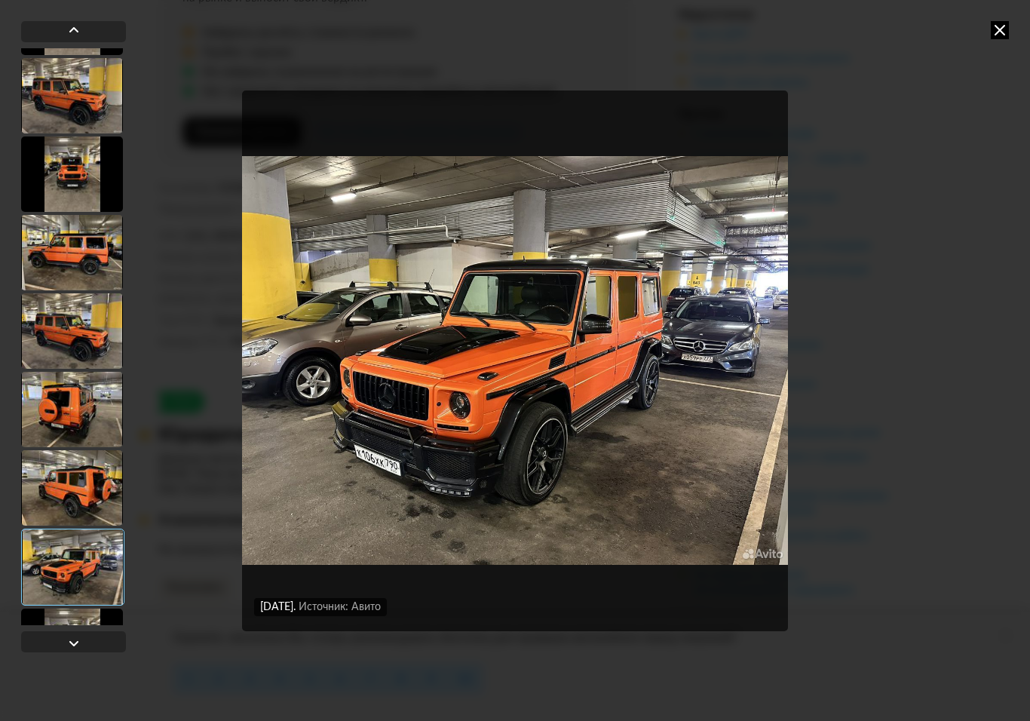
click at [999, 34] on icon at bounding box center [999, 30] width 18 height 18
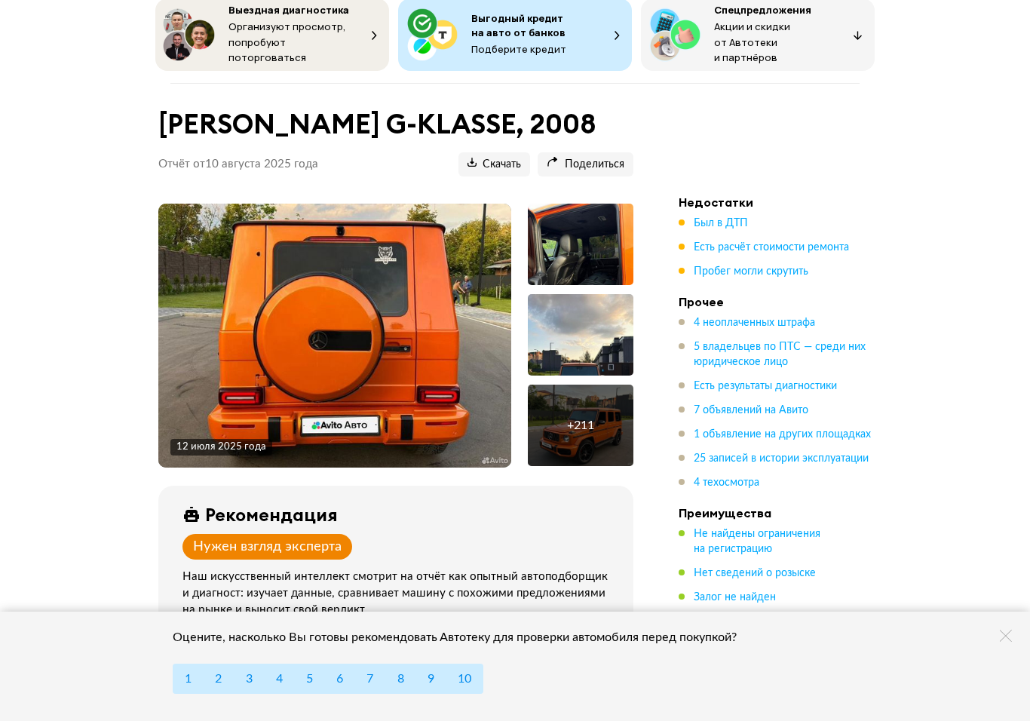
scroll to position [0, 0]
